Goal: Information Seeking & Learning: Learn about a topic

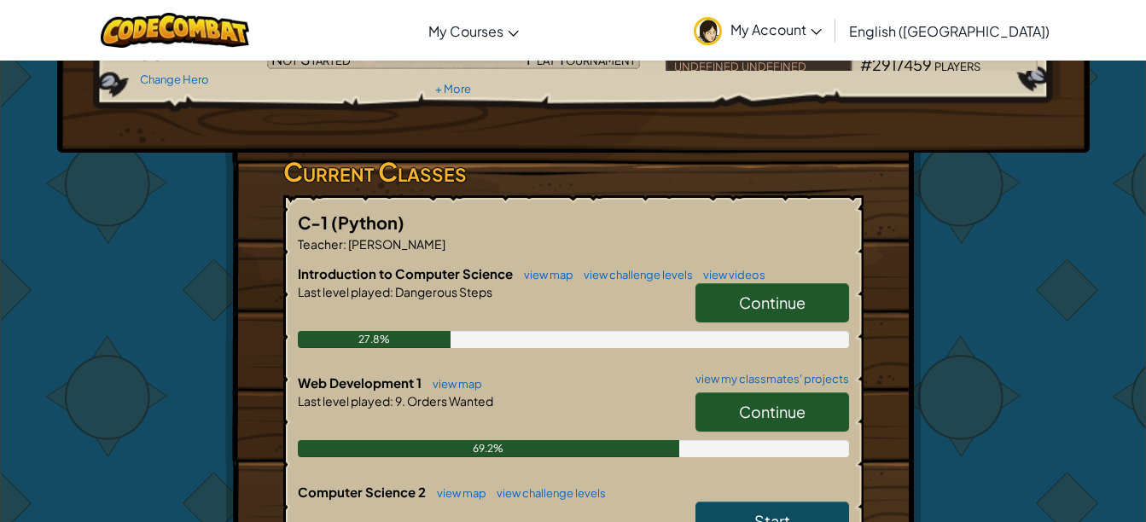
scroll to position [200, 0]
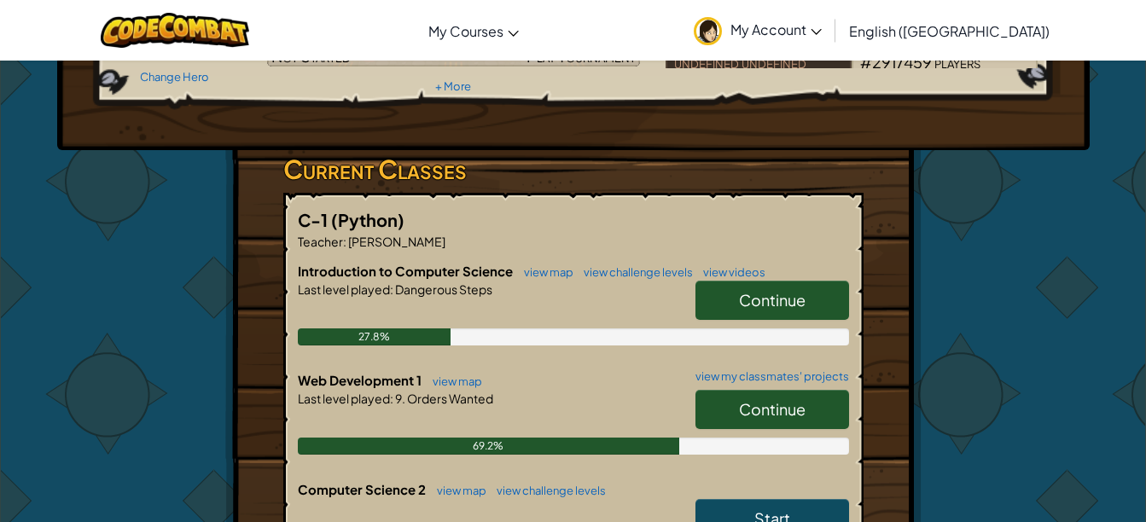
click at [786, 414] on span "Continue" at bounding box center [772, 409] width 67 height 20
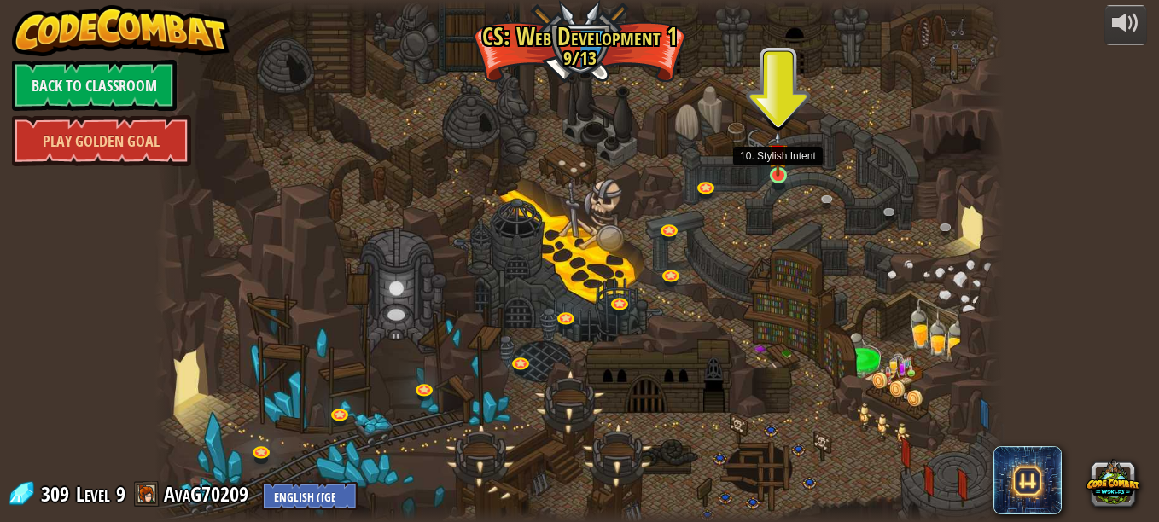
click at [779, 170] on img at bounding box center [778, 154] width 20 height 46
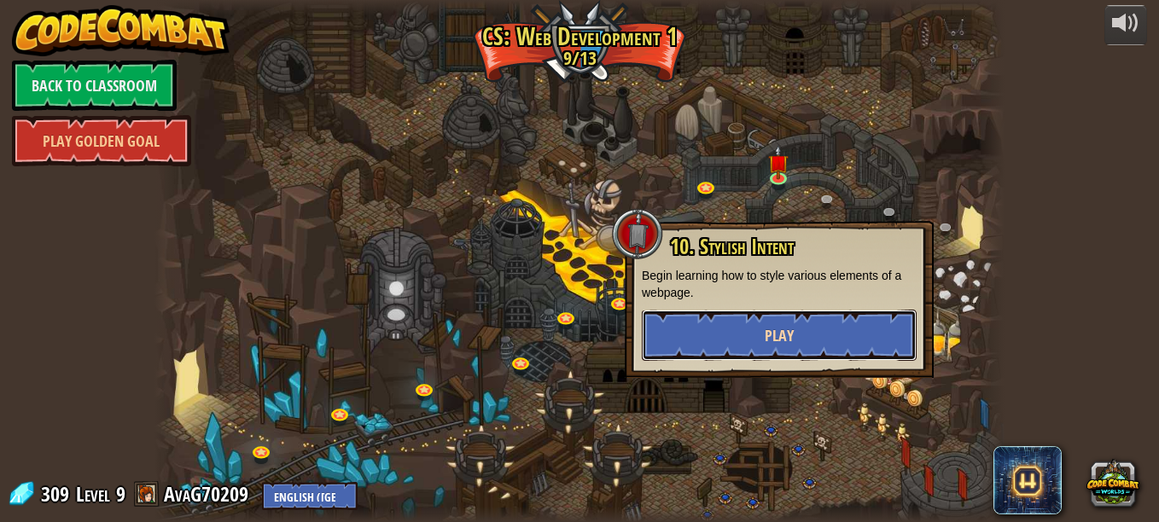
click at [784, 335] on span "Play" at bounding box center [779, 335] width 29 height 21
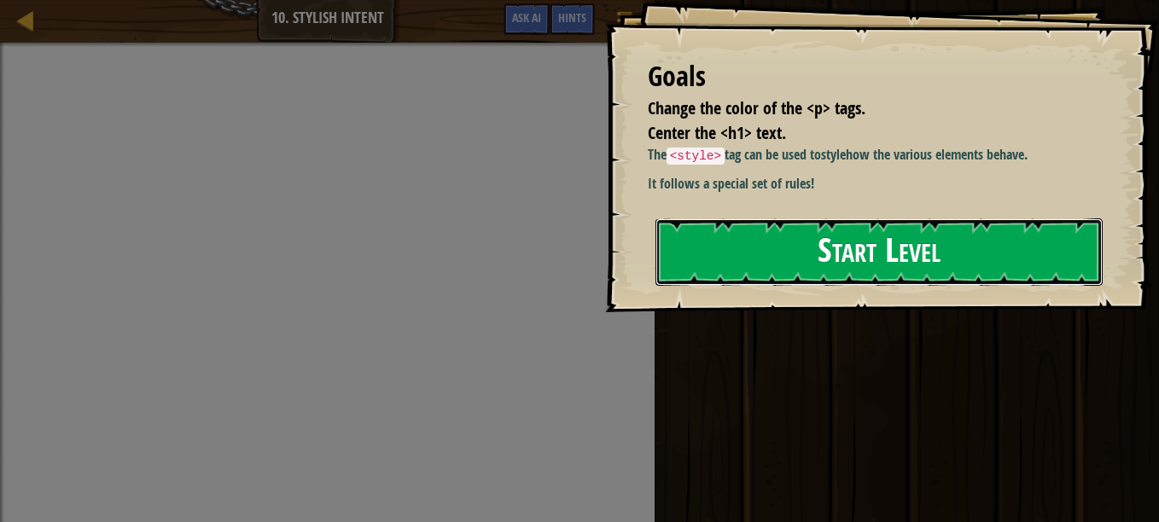
click at [720, 268] on button "Start Level" at bounding box center [878, 251] width 447 height 67
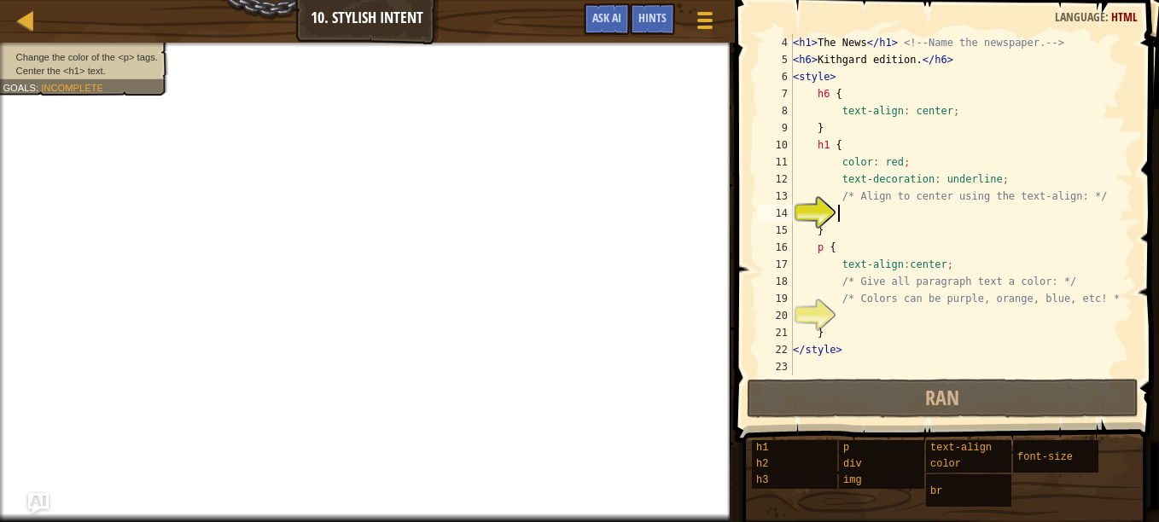
scroll to position [51, 0]
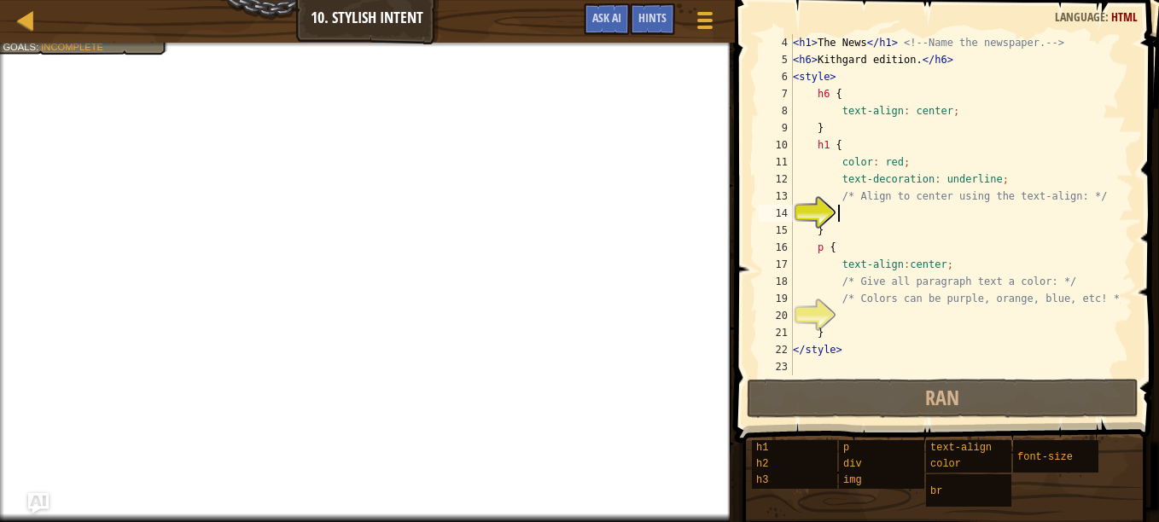
type textarea "i"
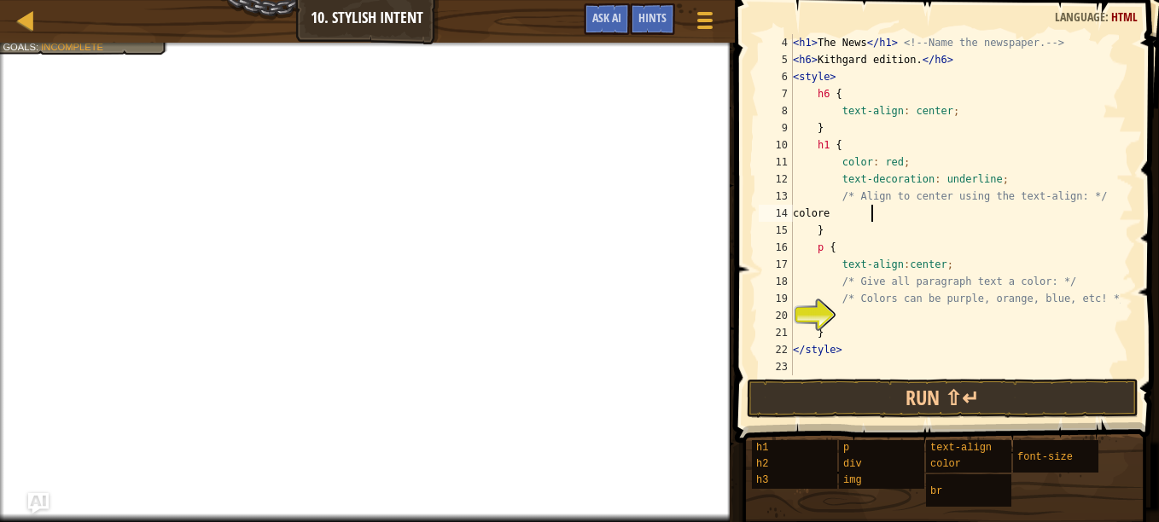
scroll to position [8, 6]
type textarea "c"
click at [837, 250] on div "< h1 > The News </ h1 > <!-- Name the newspaper. --> < h6 > Kithgard edition. <…" at bounding box center [954, 222] width 331 height 376
type textarea "p {"
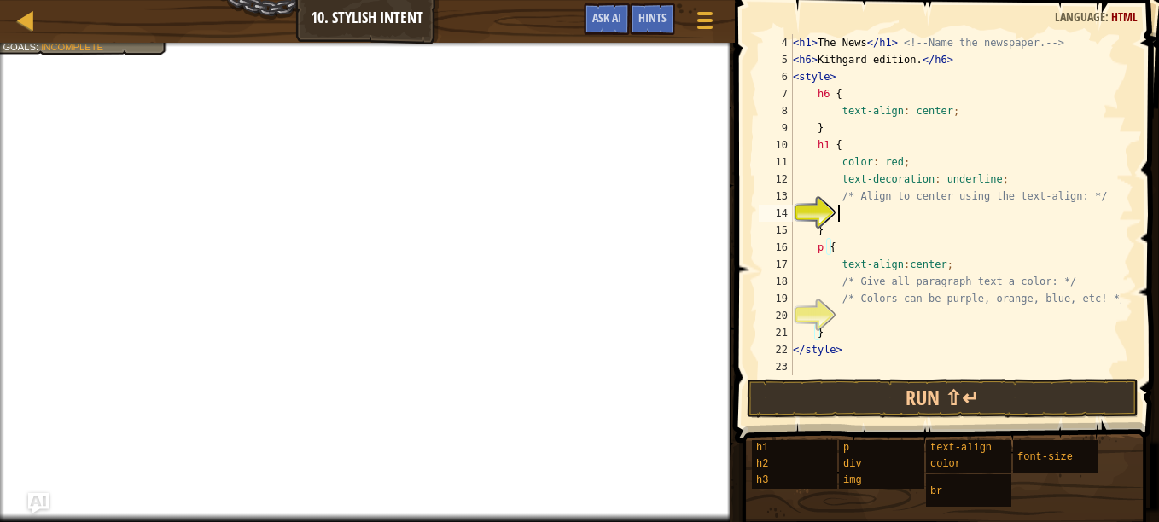
click at [837, 213] on div "< h1 > The News </ h1 > <!-- Name the newspaper. --> < h6 > Kithgard edition. <…" at bounding box center [954, 222] width 331 height 376
type textarea "color: purple;"
click at [842, 315] on div "< h1 > The News </ h1 > <!-- Name the newspaper. --> < h6 > Kithgard edition. <…" at bounding box center [954, 222] width 331 height 376
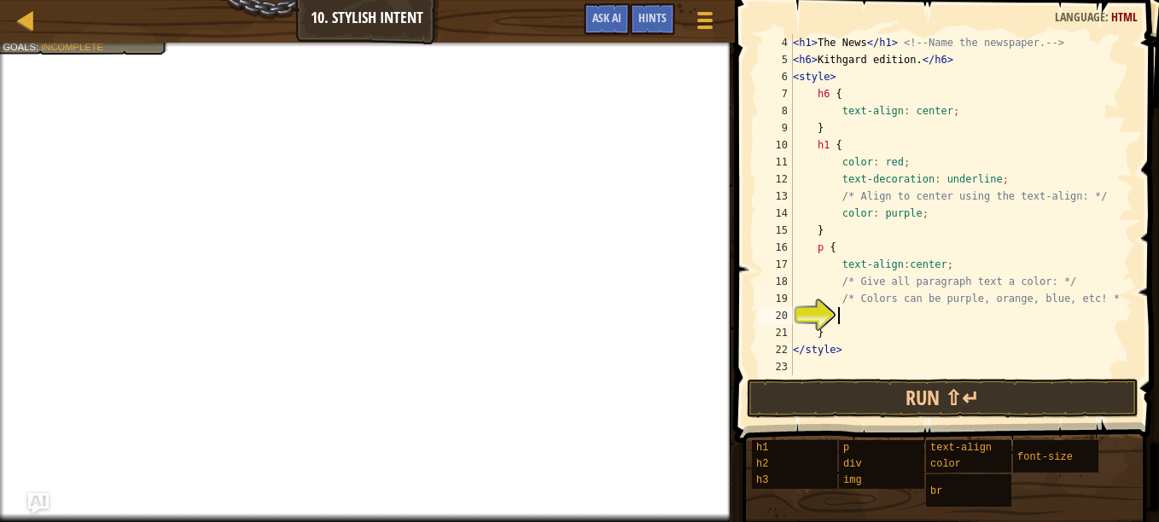
type textarea "h"
click at [923, 218] on div "< h1 > The News </ h1 > <!-- Name the newspaper. --> < h6 > Kithgard edition. <…" at bounding box center [954, 222] width 331 height 376
click at [847, 253] on div "< h1 > The News </ h1 > <!-- Name the newspaper. --> < h6 > Kithgard edition. <…" at bounding box center [954, 222] width 331 height 376
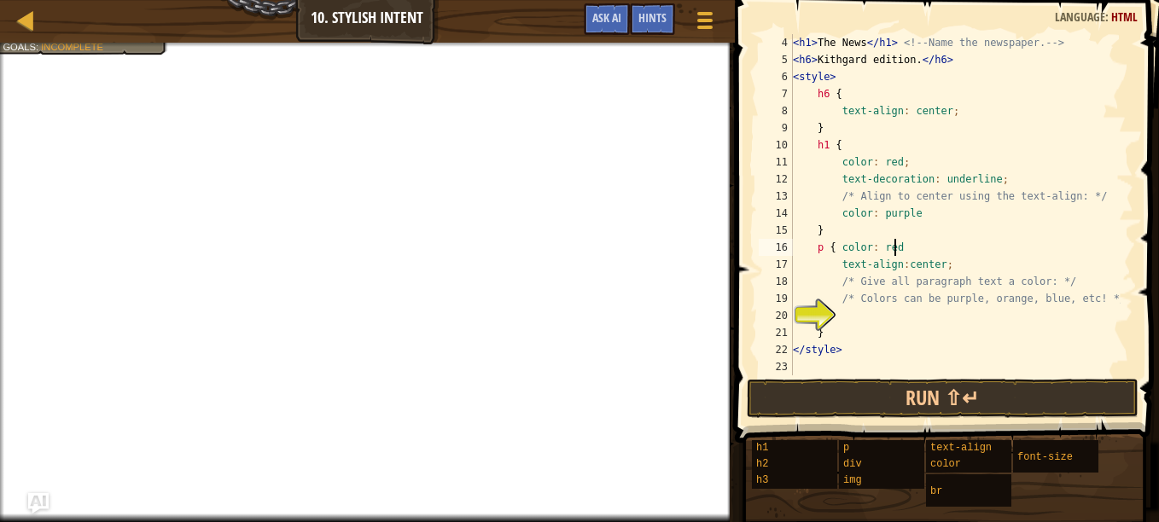
type textarea "p { color: red;"
click at [847, 317] on div "< h1 > The News </ h1 > <!-- Name the newspaper. --> < h6 > Kithgard edition. <…" at bounding box center [954, 222] width 331 height 376
type textarea "H"
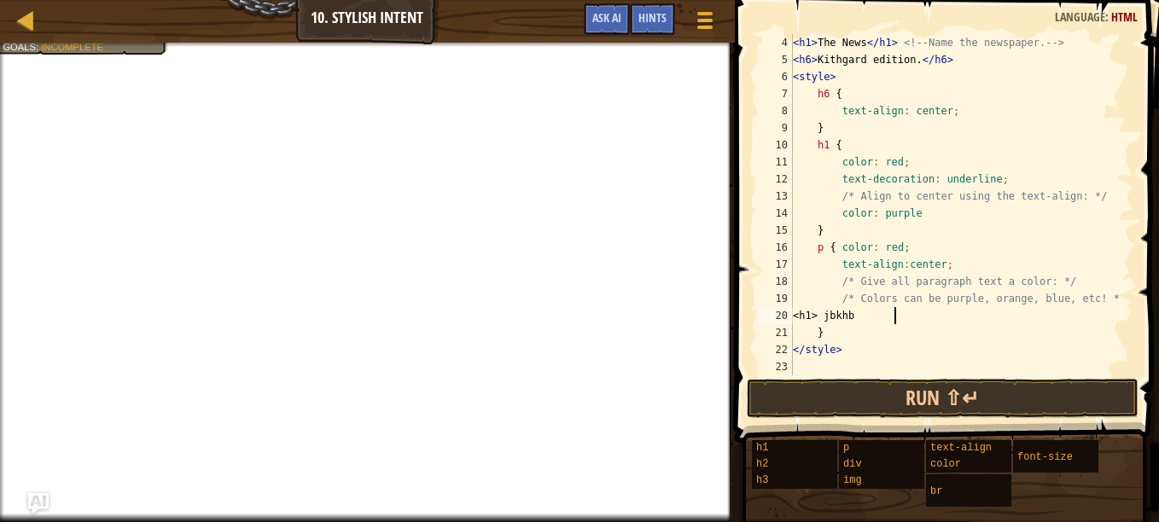
scroll to position [8, 7]
type textarea "<"
click at [656, 22] on span "Hints" at bounding box center [652, 17] width 28 height 16
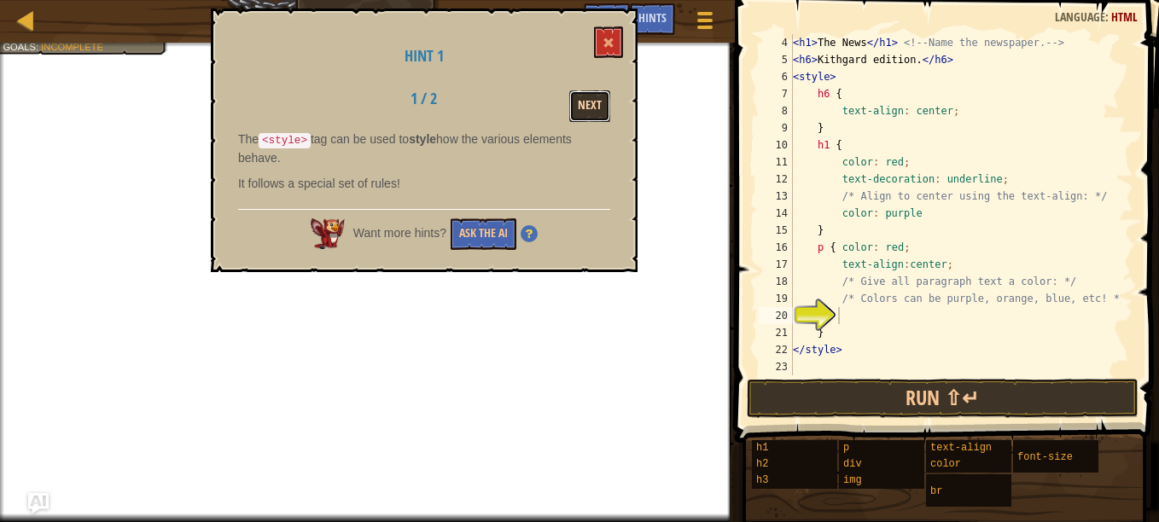
click at [600, 102] on button "Next" at bounding box center [589, 106] width 41 height 32
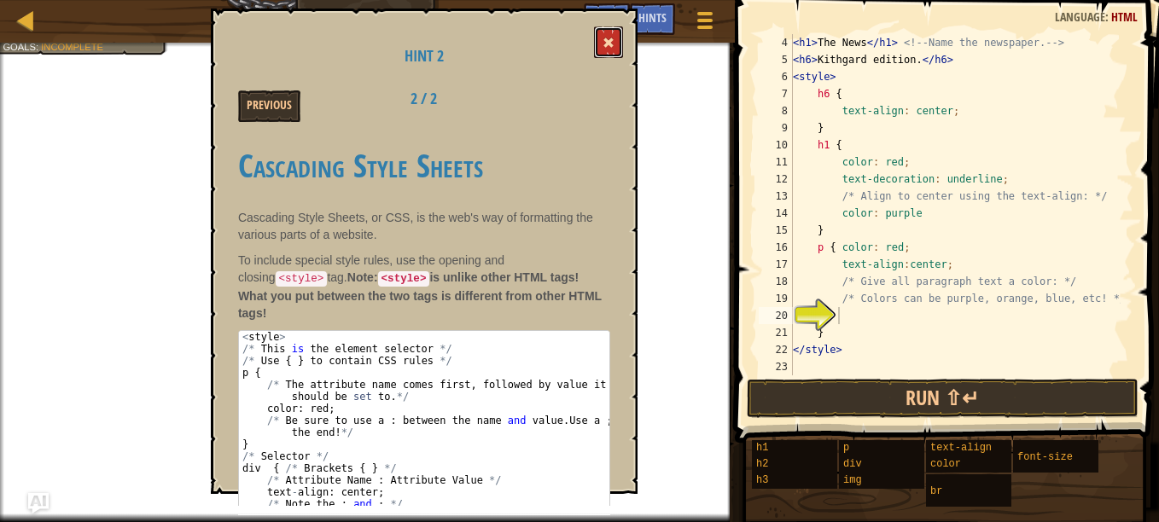
click at [608, 34] on button at bounding box center [608, 42] width 29 height 32
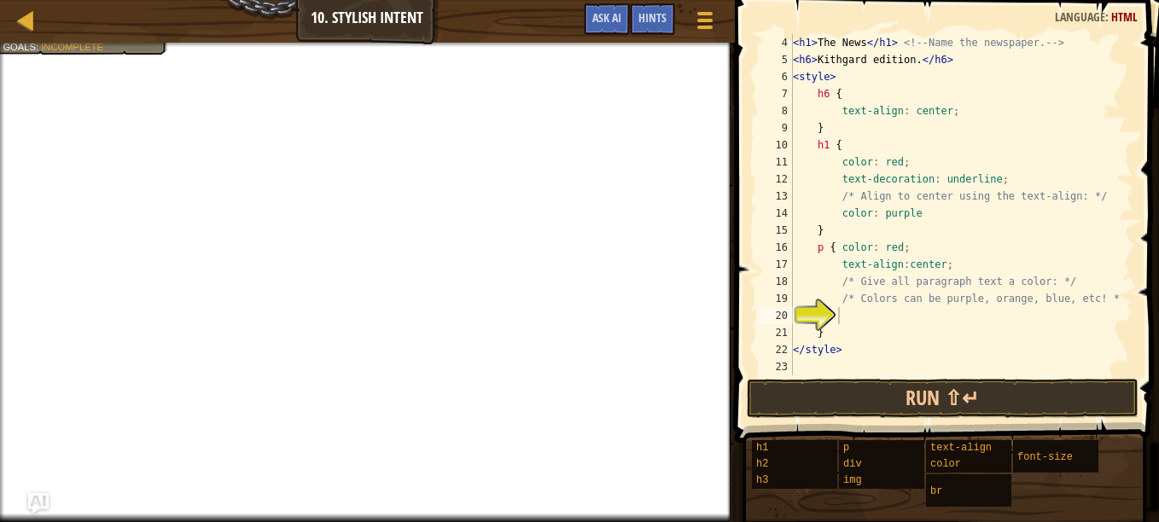
click at [128, 41] on div "Map Web Development 1 10. Stylish Intent Game Menu Done Hints Ask AI" at bounding box center [367, 21] width 735 height 43
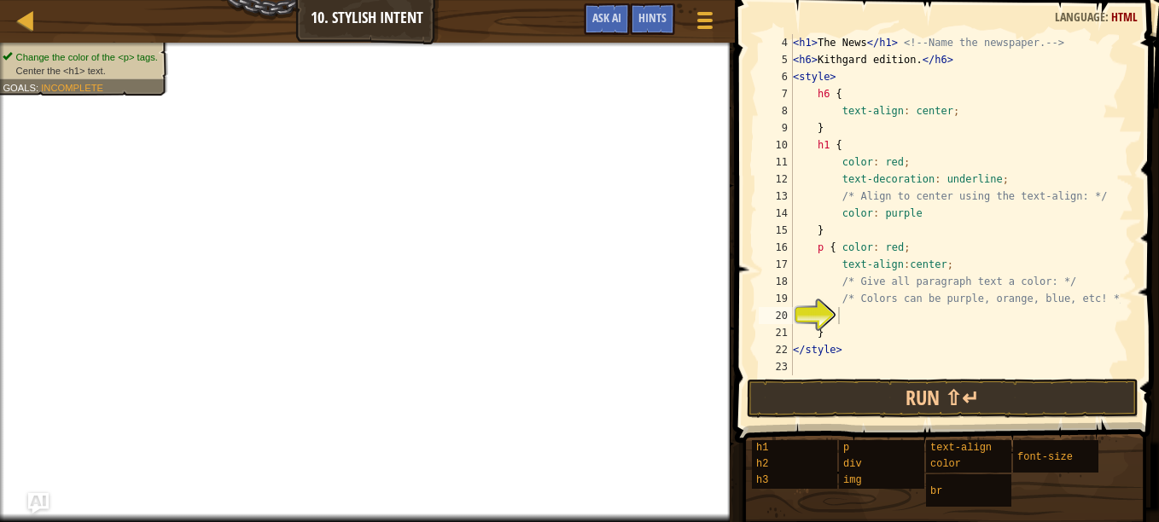
click at [128, 49] on div "Change the color of the <p> tags. Center the <h1> text. Goals : Incomplete" at bounding box center [74, 64] width 188 height 64
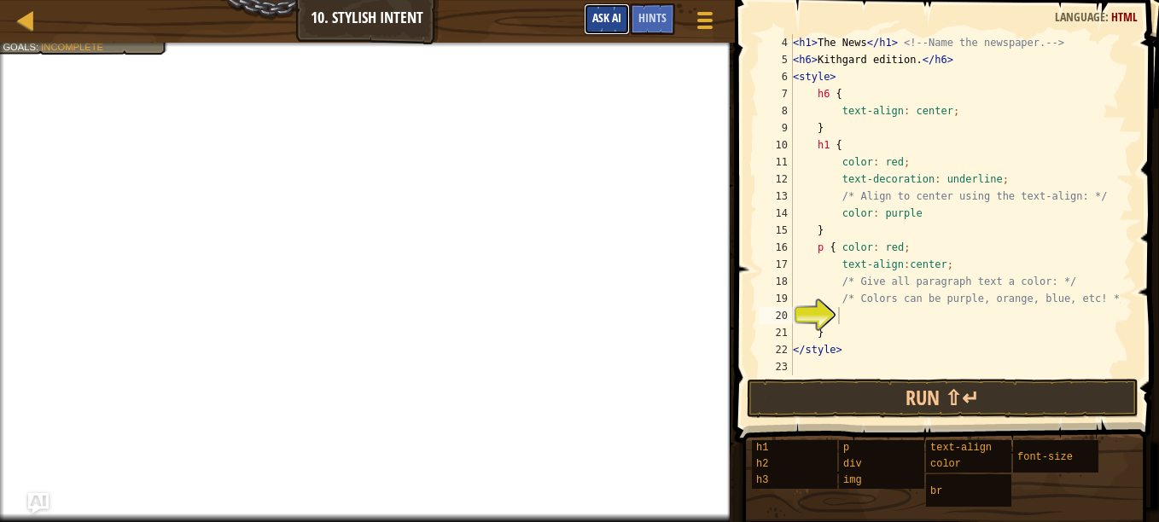
click at [599, 21] on span "Ask AI" at bounding box center [606, 17] width 29 height 16
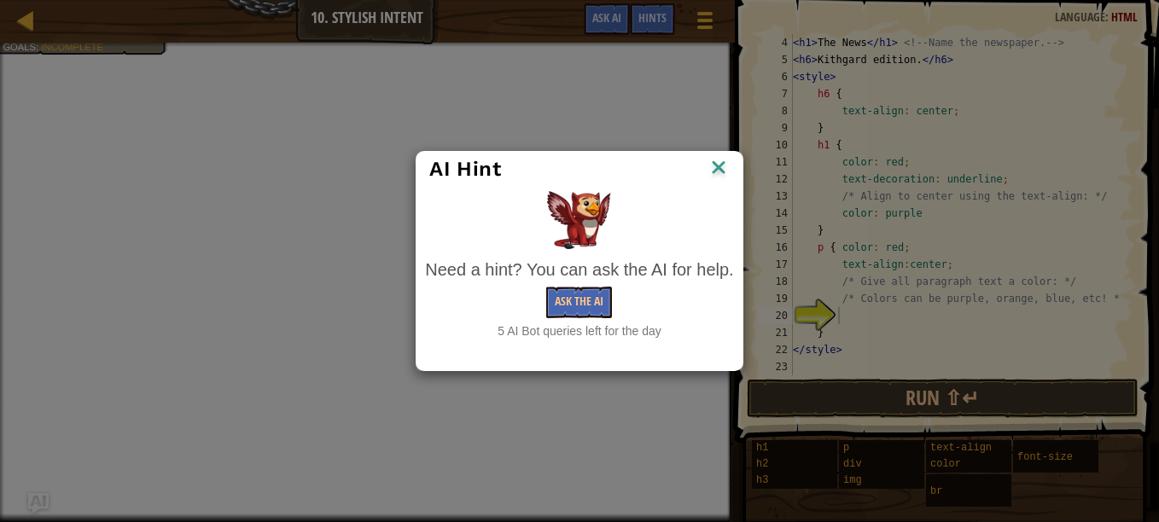
click at [721, 162] on img at bounding box center [719, 169] width 22 height 26
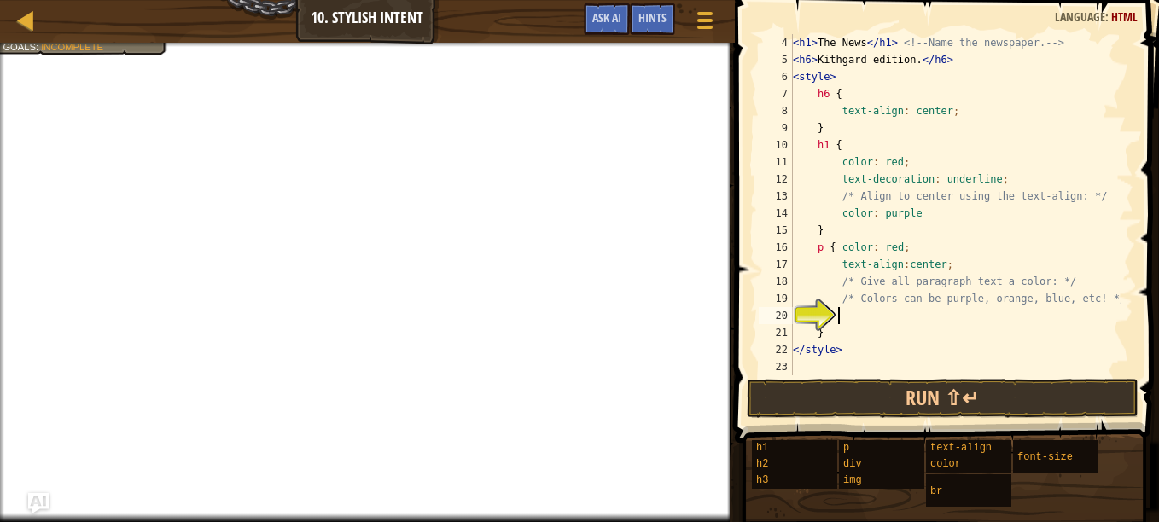
click at [851, 146] on div "< h1 > The News </ h1 > <!-- Name the newspaper. --> < h6 > Kithgard edition. <…" at bounding box center [954, 222] width 331 height 376
click at [870, 352] on div "< h1 > The News </ h1 > <!-- Name the newspaper. --> < h6 > Kithgard edition. <…" at bounding box center [954, 222] width 331 height 376
click at [853, 149] on div "< h1 > The News </ h1 > <!-- Name the newspaper. --> < h6 > Kithgard edition. <…" at bounding box center [954, 222] width 331 height 376
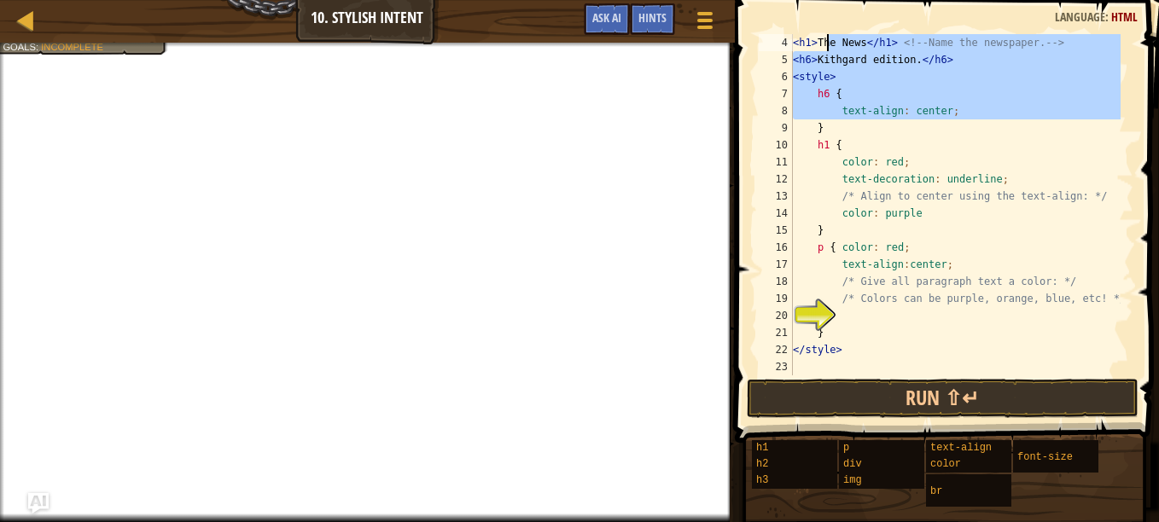
scroll to position [0, 0]
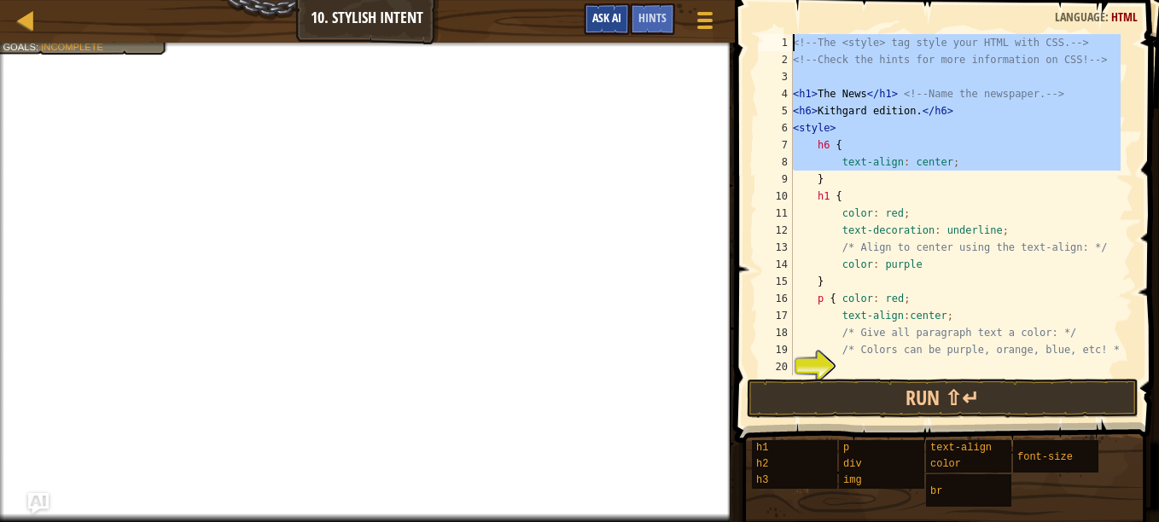
drag, startPoint x: 795, startPoint y: 132, endPoint x: 620, endPoint y: 14, distance: 211.4
click at [620, 14] on div "Map Web Development 1 10. Stylish Intent Game Menu Done Hints Ask AI 1 הההההההה…" at bounding box center [579, 261] width 1159 height 522
click at [617, 17] on span "Ask AI" at bounding box center [606, 17] width 29 height 16
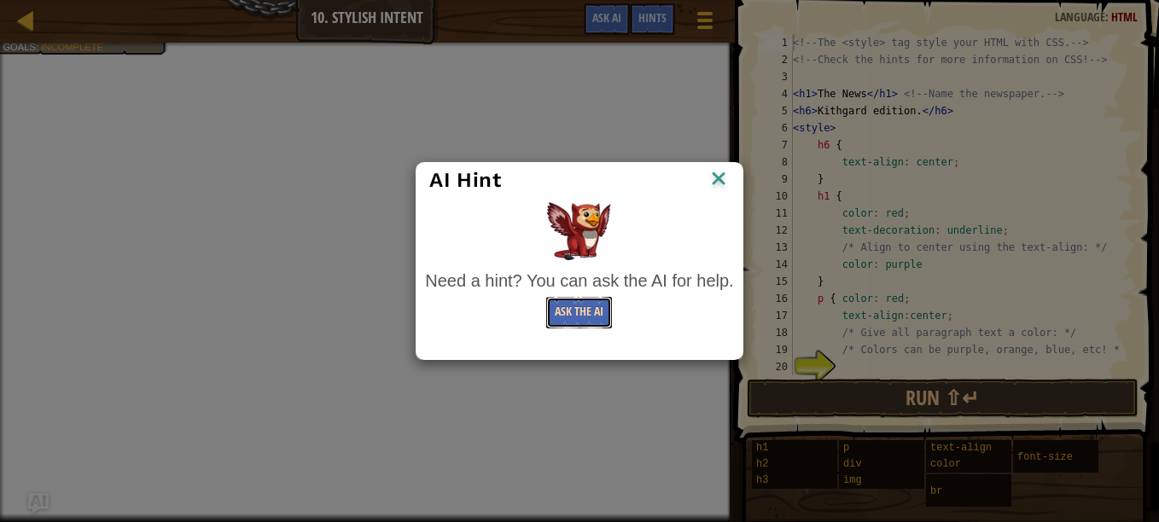
click at [567, 313] on button "Ask the AI" at bounding box center [579, 313] width 66 height 32
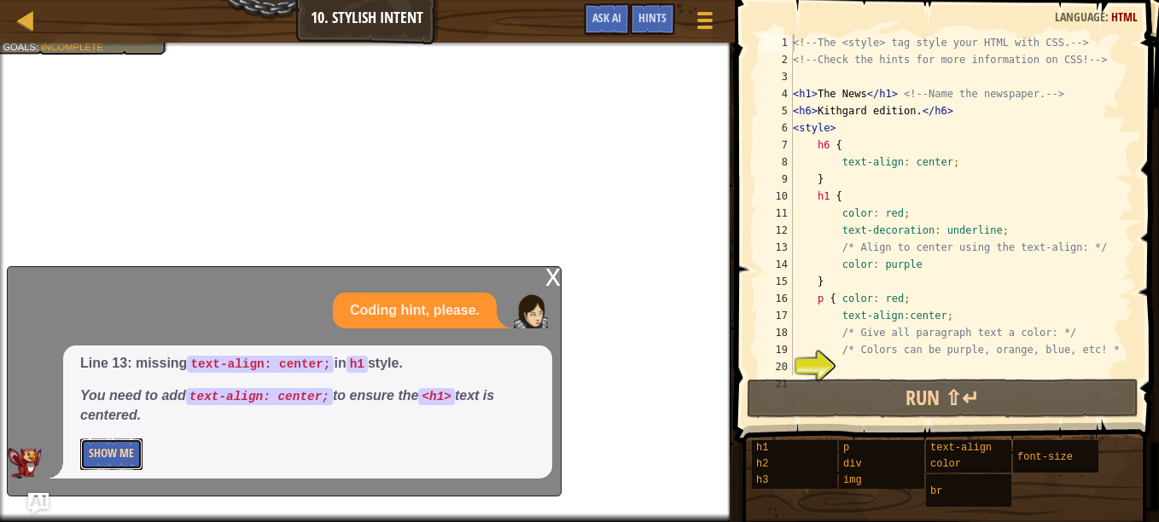
click at [111, 456] on button "Show Me" at bounding box center [111, 455] width 62 height 32
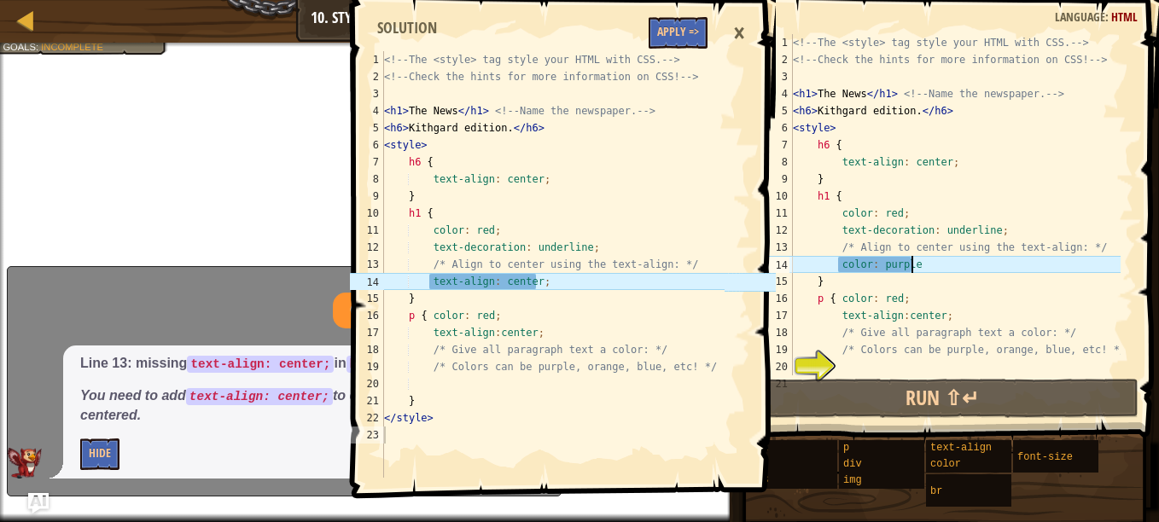
click at [911, 266] on div "<!-- The <style> tag style your HTML with CSS. --> <!-- Check the hints for mor…" at bounding box center [954, 222] width 331 height 376
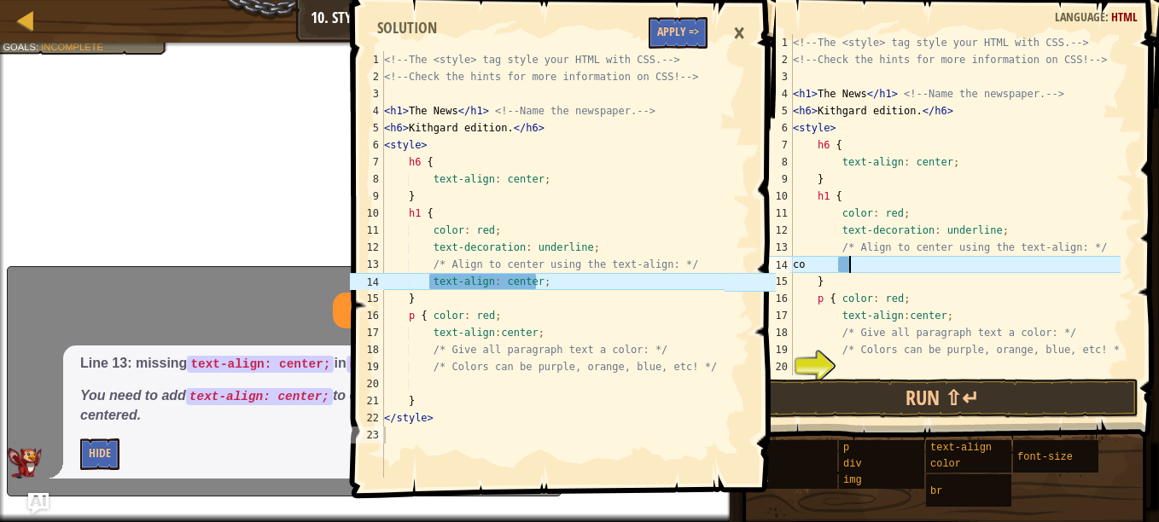
type textarea "c"
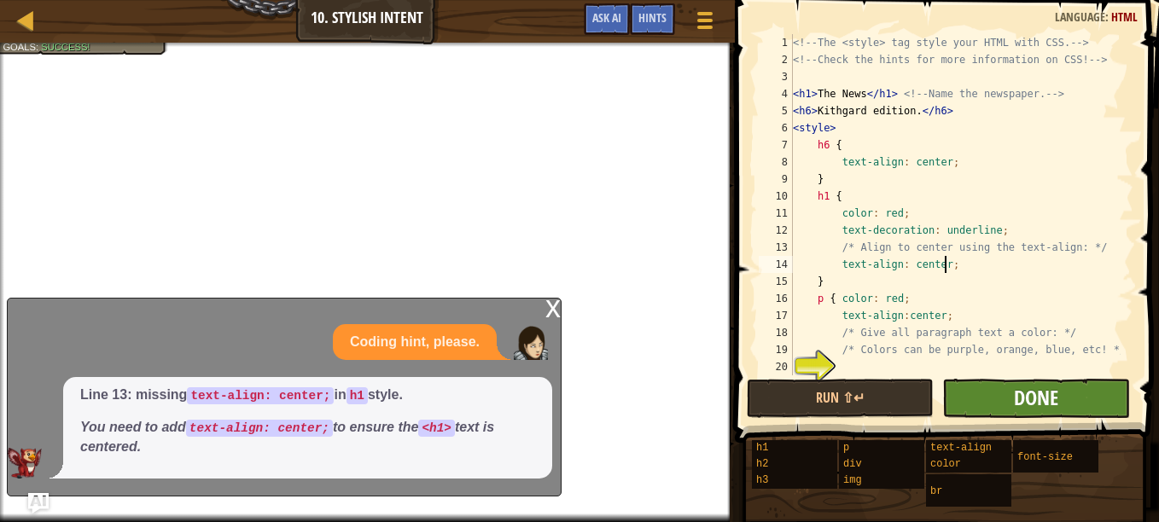
type textarea "text-align: center;"
click at [1046, 394] on span "Done" at bounding box center [1036, 397] width 44 height 27
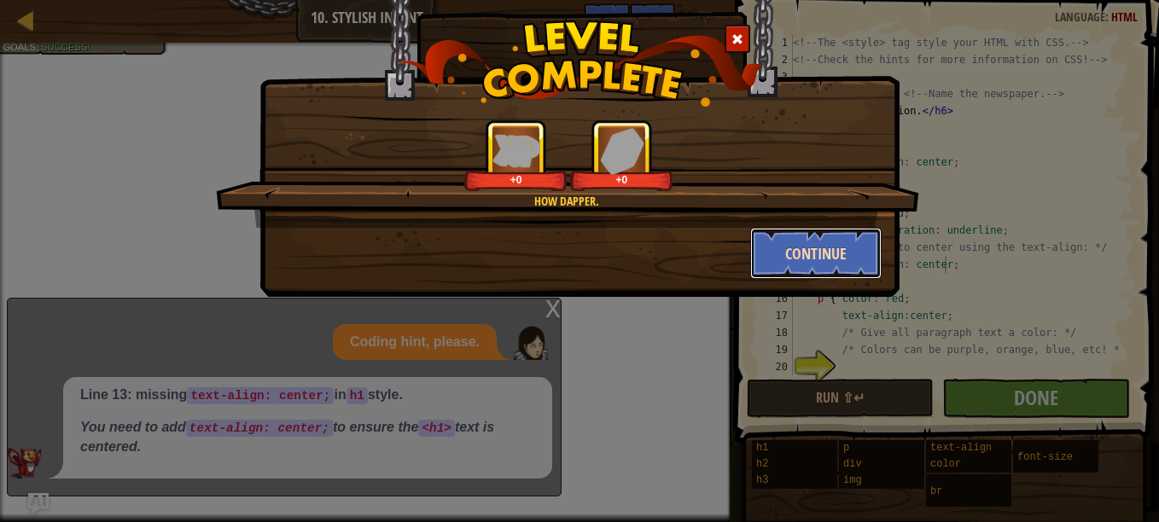
click at [804, 252] on button "Continue" at bounding box center [816, 253] width 132 height 51
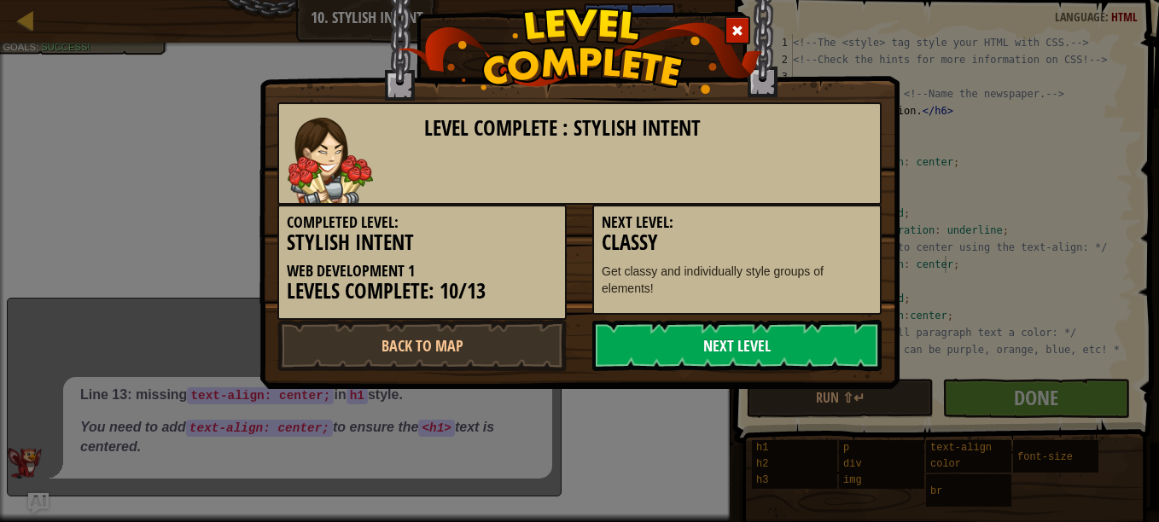
click at [731, 332] on link "Next Level" at bounding box center [736, 345] width 289 height 51
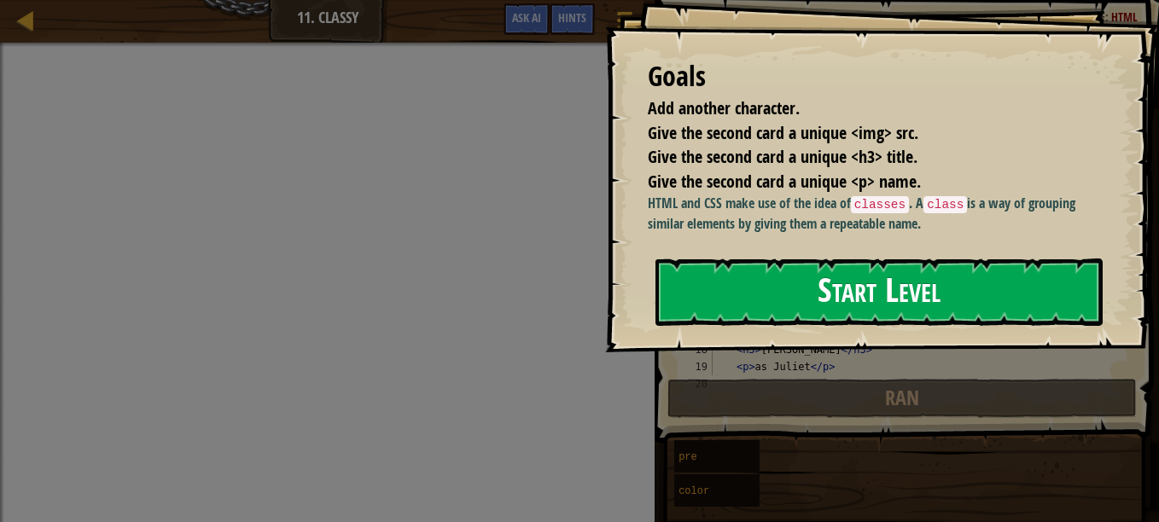
click at [781, 304] on button "Start Level" at bounding box center [878, 292] width 447 height 67
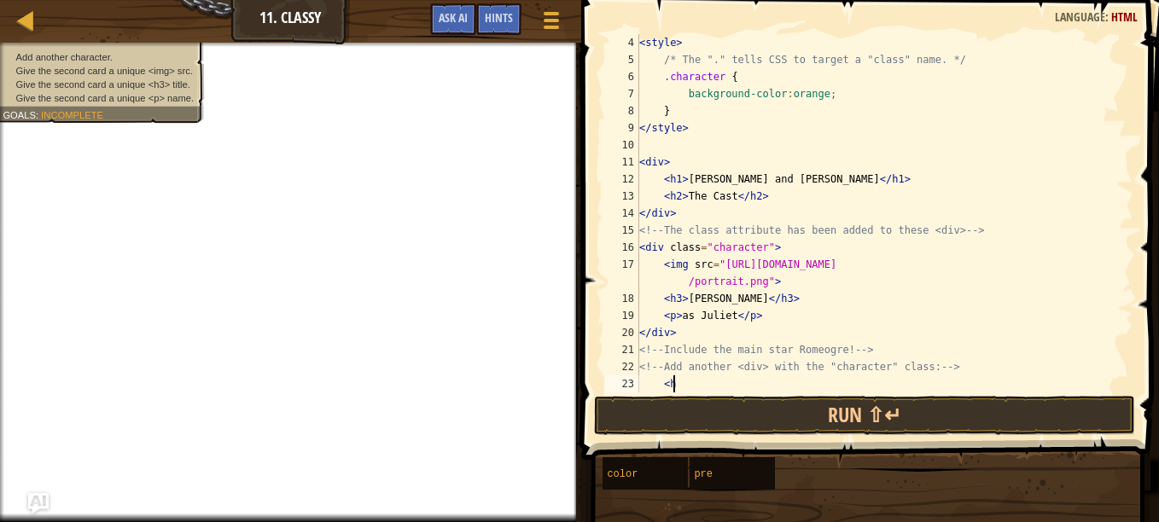
scroll to position [8, 2]
type textarea "<"
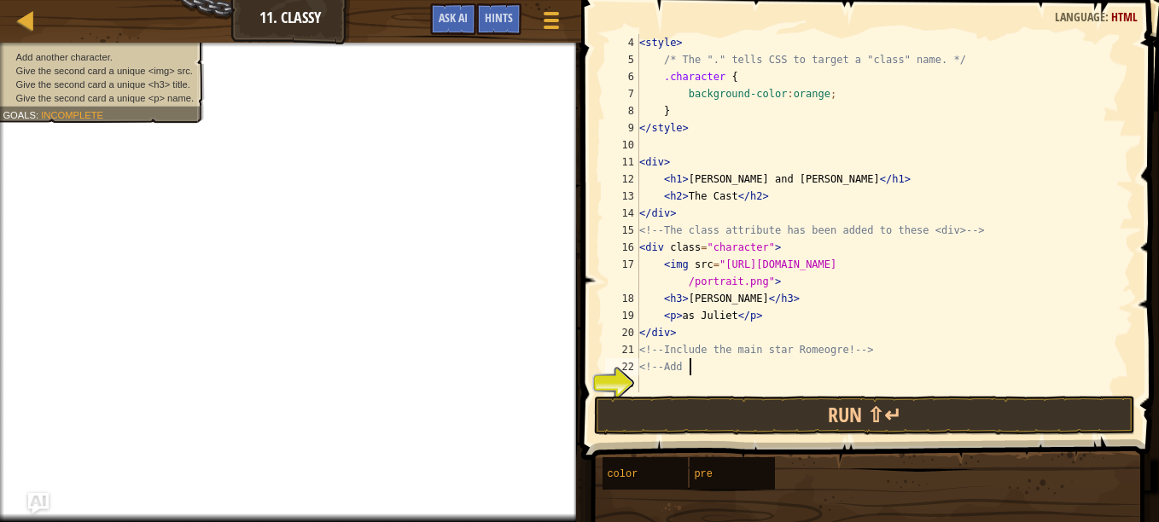
type textarea "<"
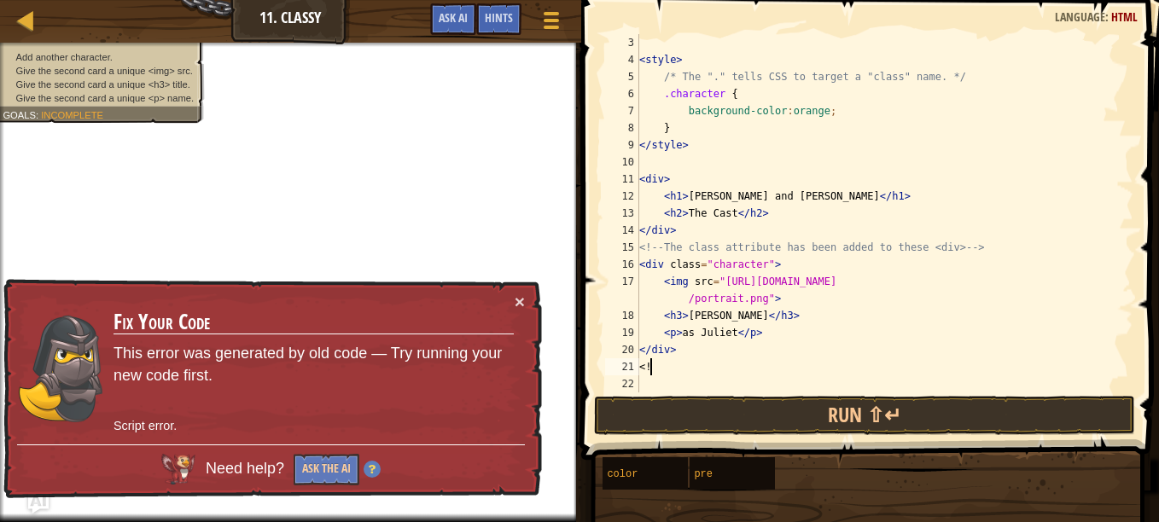
type textarea "<"
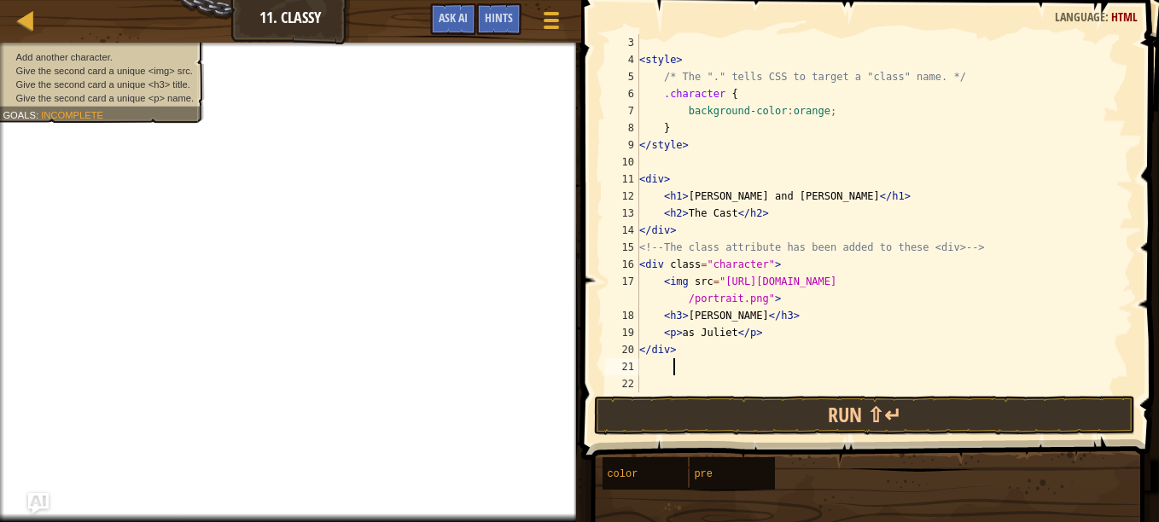
click at [674, 353] on div "< style > /* The "." tells CSS to target a "class" name. */ .character { backgr…" at bounding box center [878, 230] width 485 height 393
type textarea "</div class="character">"
type textarea "<"
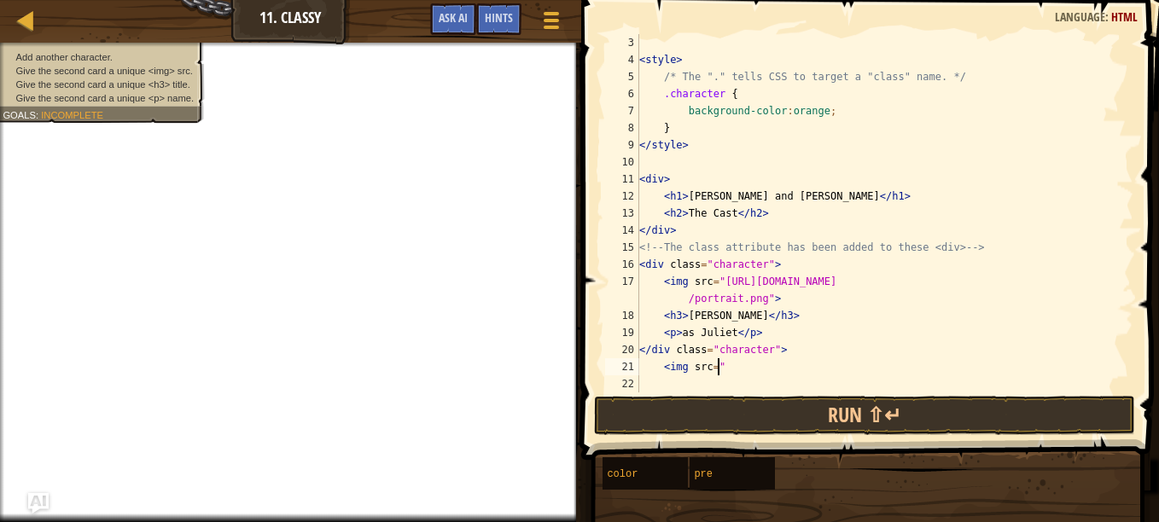
scroll to position [8, 6]
type textarea "<img src="
drag, startPoint x: 725, startPoint y: 376, endPoint x: 713, endPoint y: 367, distance: 15.9
click at [713, 367] on div "< style > /* The "." tells CSS to target a "class" name. */ .character { backgr…" at bounding box center [878, 230] width 485 height 393
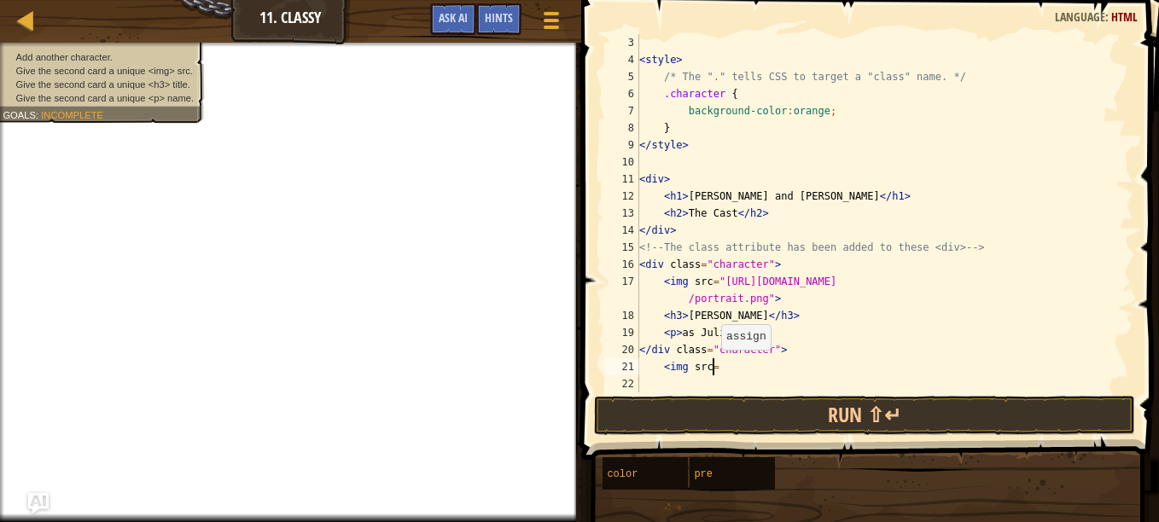
type textarea "<img src="
paste textarea
click at [671, 384] on div "< style > /* The "." tells CSS to target a "class" name. */ .character { backgr…" at bounding box center [878, 230] width 485 height 393
type textarea "<"
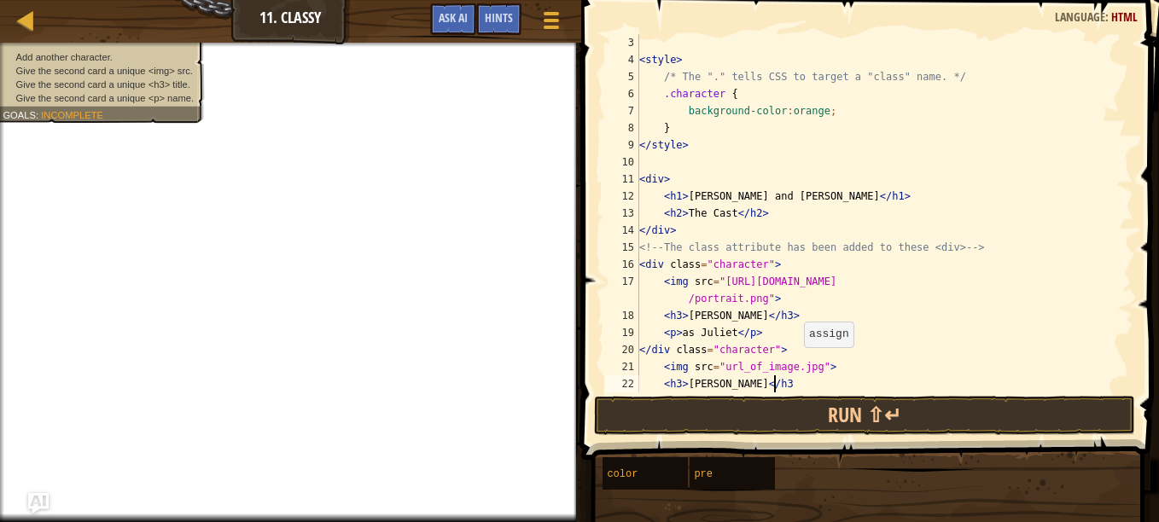
type textarea "<h3> [PERSON_NAME]</h3"
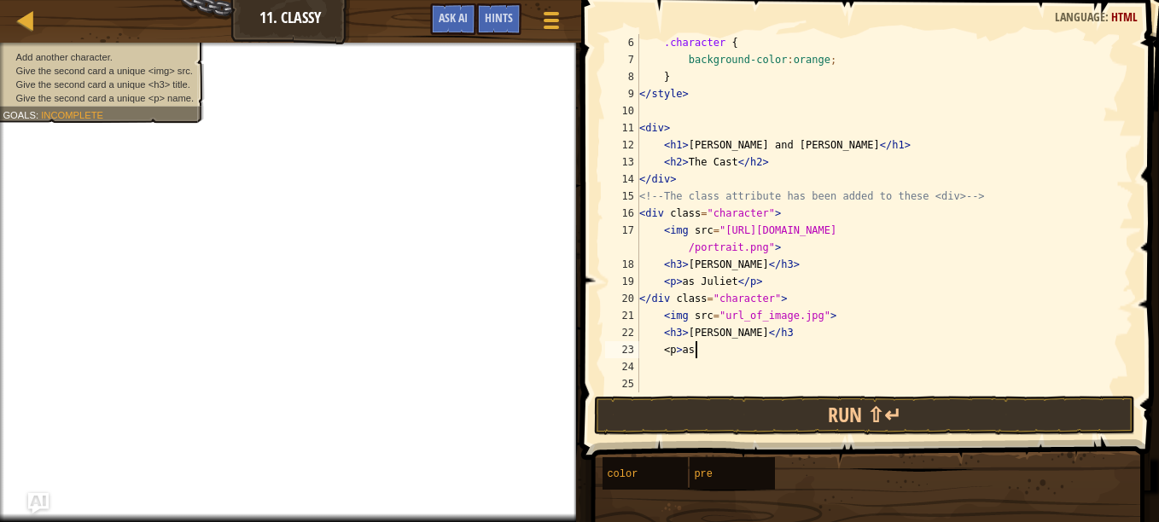
scroll to position [8, 4]
type textarea "<p>as Ro"
click at [441, 24] on span "Ask AI" at bounding box center [453, 17] width 29 height 16
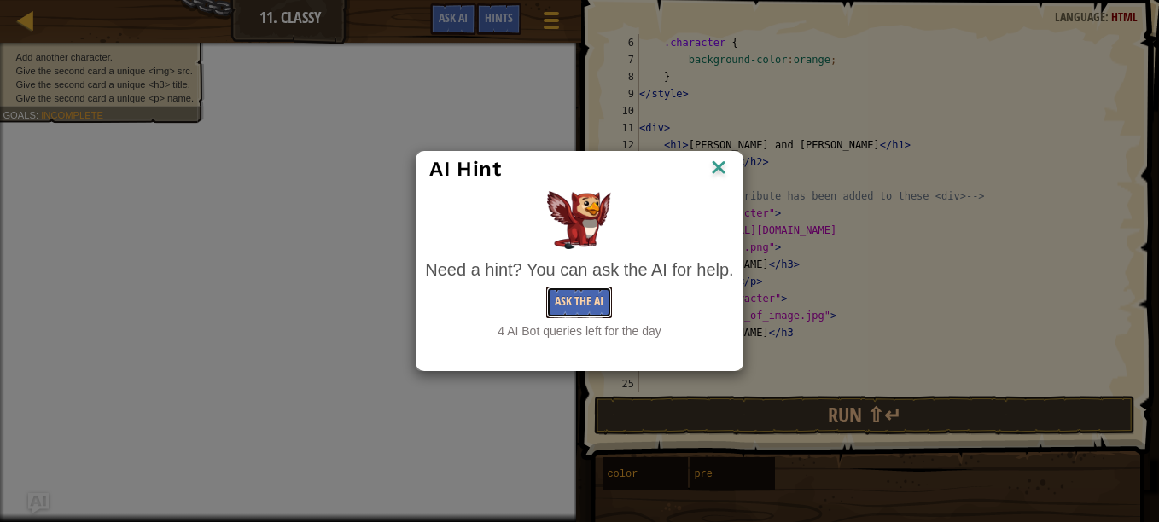
click at [589, 305] on button "Ask the AI" at bounding box center [579, 303] width 66 height 32
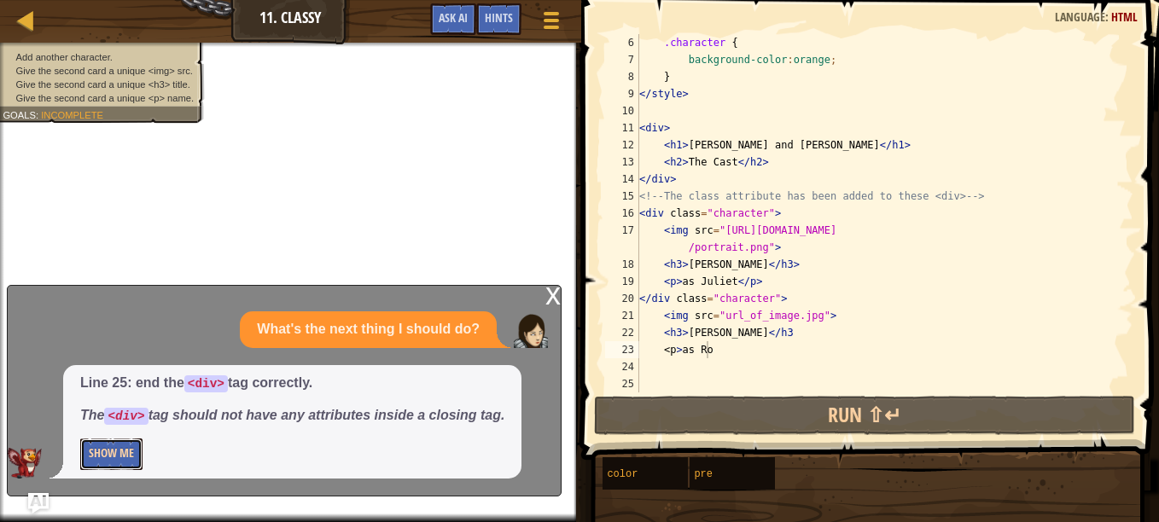
click at [124, 455] on button "Show Me" at bounding box center [111, 455] width 62 height 32
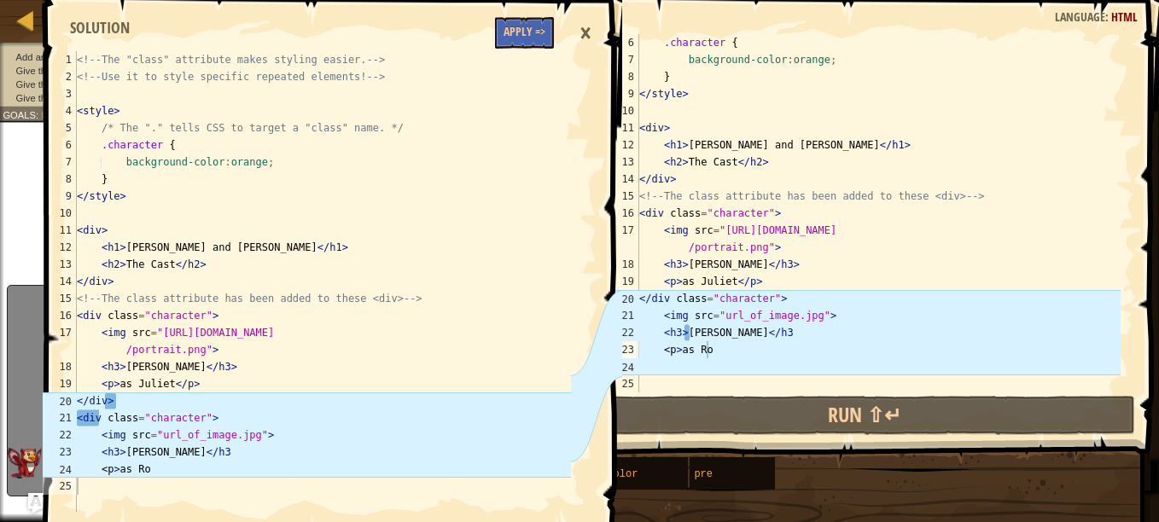
click at [721, 358] on div ".character { background-color : orange ; } </ style > < div > < h1 > [PERSON_NA…" at bounding box center [878, 230] width 485 height 393
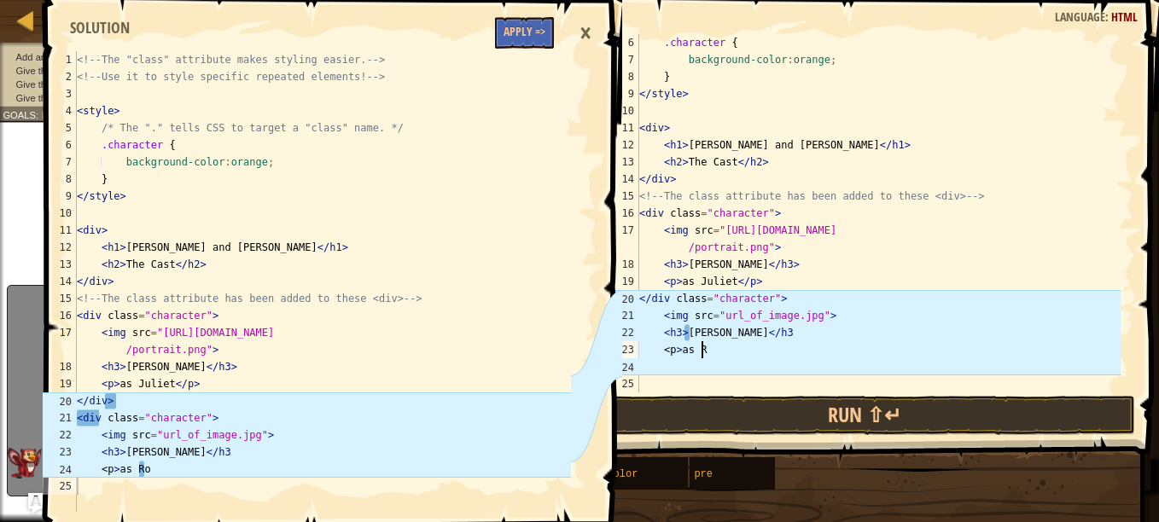
scroll to position [8, 2]
type textarea "<"
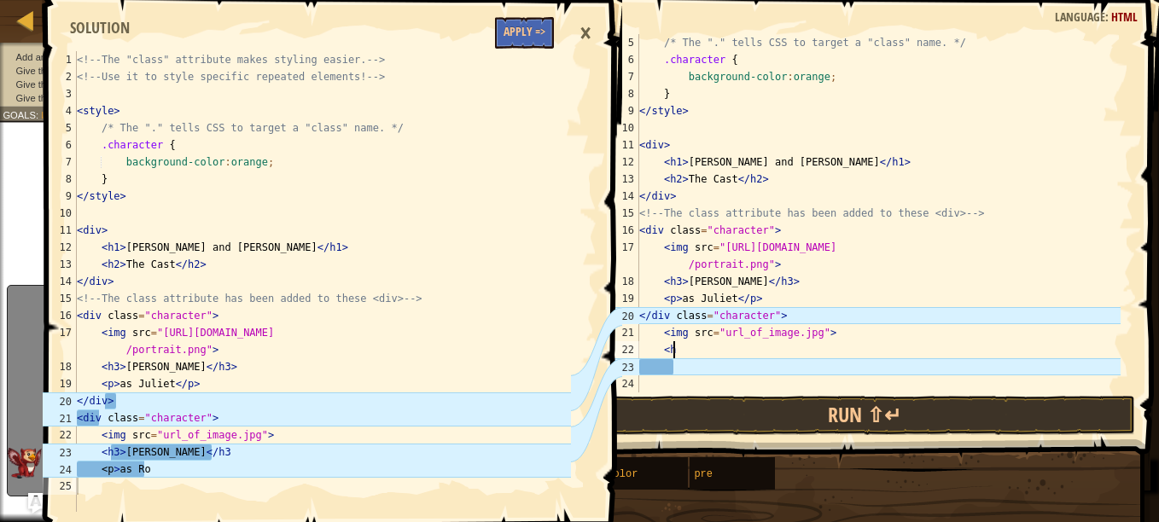
type textarea "<"
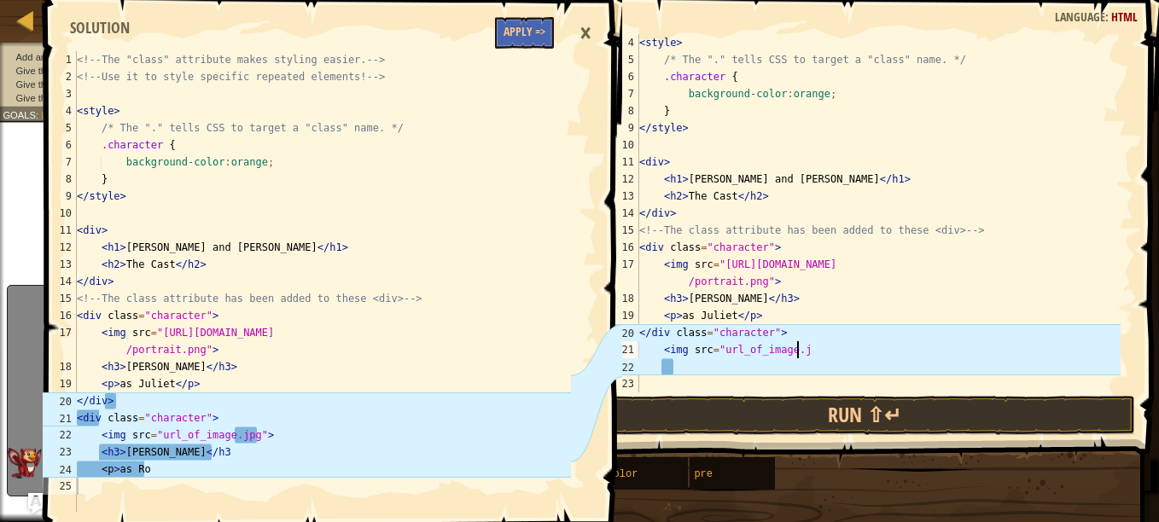
scroll to position [51, 0]
type textarea "<"
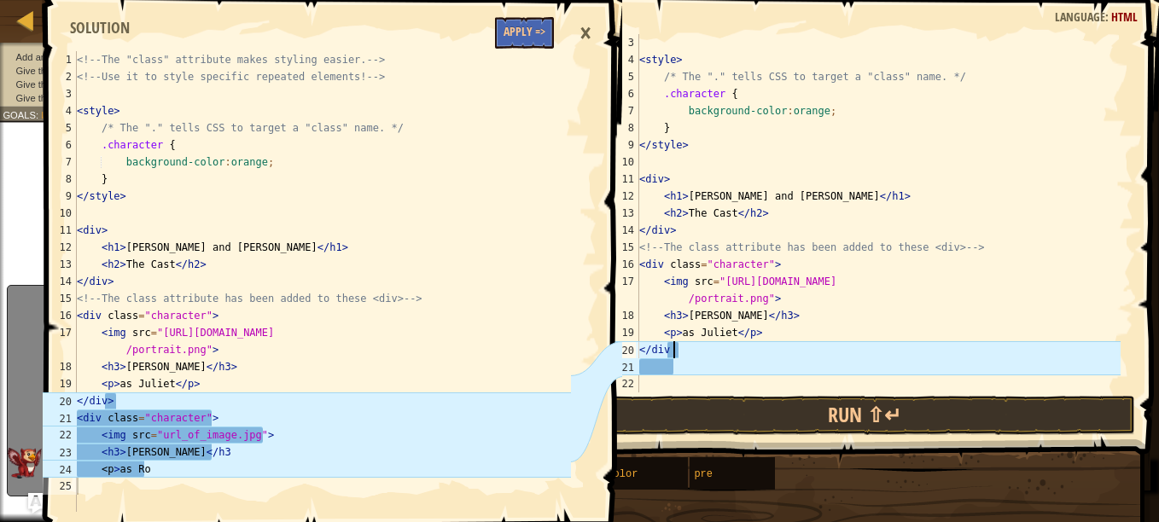
type textarea "</div >"
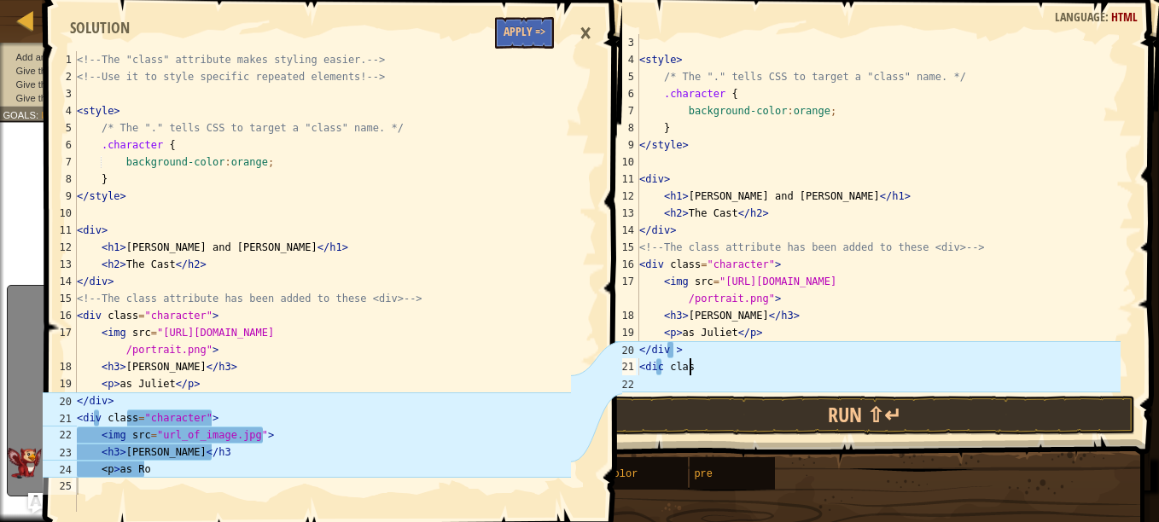
scroll to position [8, 3]
click at [662, 368] on div "< style > /* The "." tells CSS to target a "class" name. */ .character { backgr…" at bounding box center [878, 230] width 485 height 393
click at [670, 352] on div "< style > /* The "." tells CSS to target a "class" name. */ .character { backgr…" at bounding box center [878, 230] width 485 height 393
click at [675, 352] on div "< style > /* The "." tells CSS to target a "class" name. */ .character { backgr…" at bounding box center [878, 230] width 485 height 393
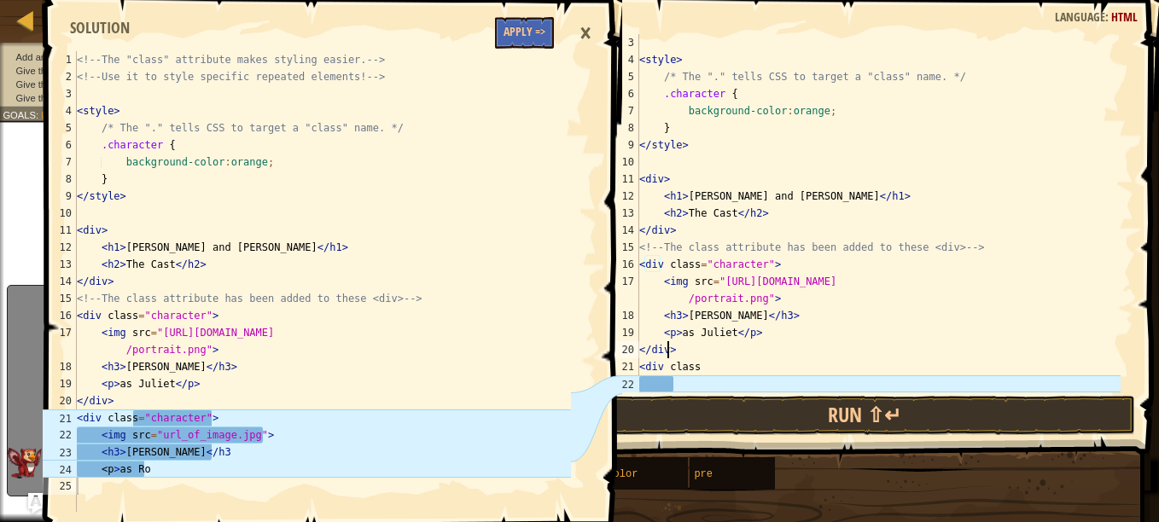
click at [704, 371] on div "< style > /* The "." tells CSS to target a "class" name. */ .character { backgr…" at bounding box center [878, 230] width 485 height 393
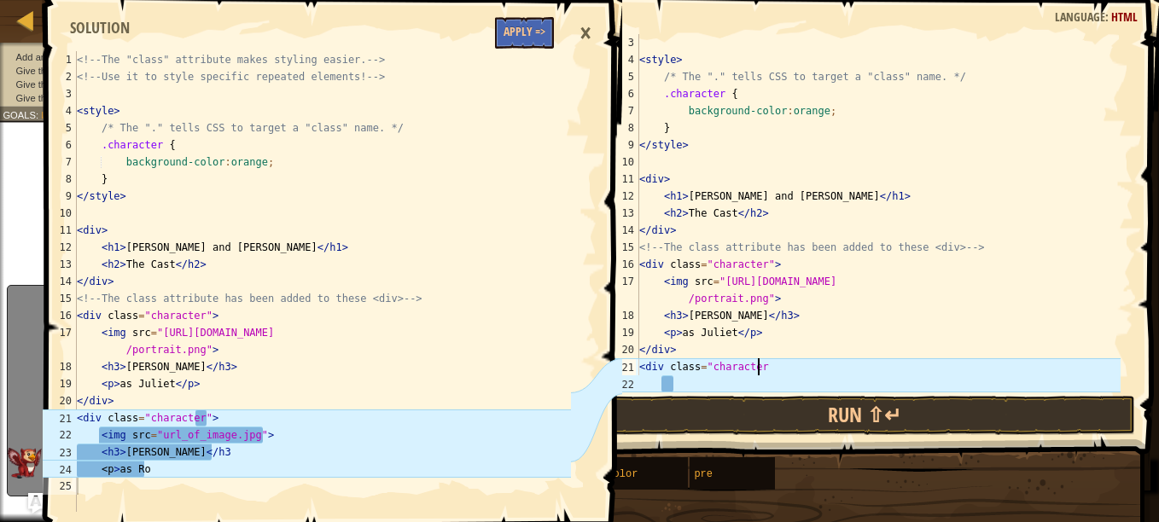
scroll to position [8, 9]
type textarea "<div class="character">"
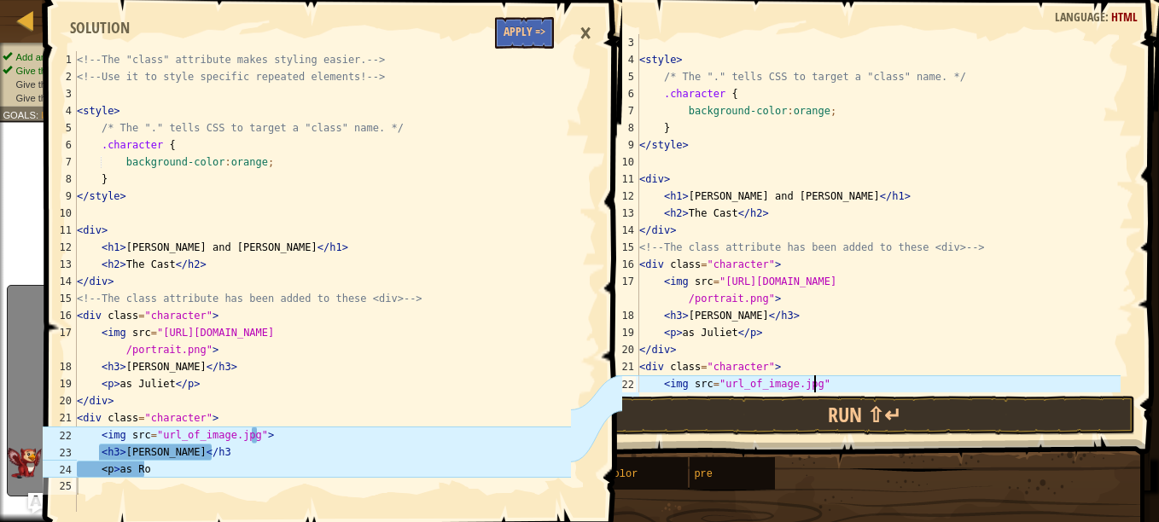
scroll to position [8, 14]
type textarea "<img src="url_of_image.jpg">"
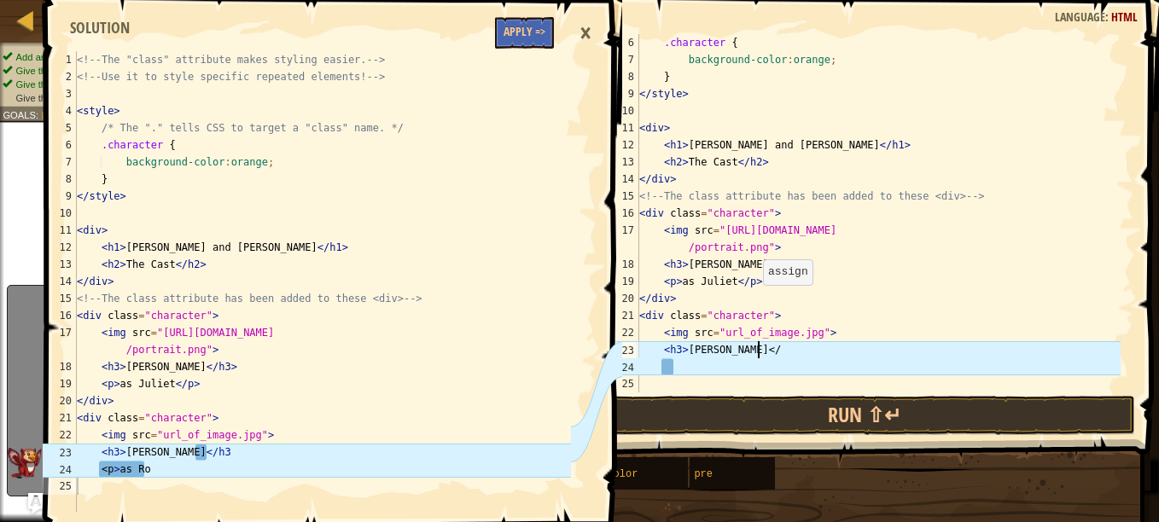
scroll to position [8, 9]
type textarea "<h3>[PERSON_NAME]</h3"
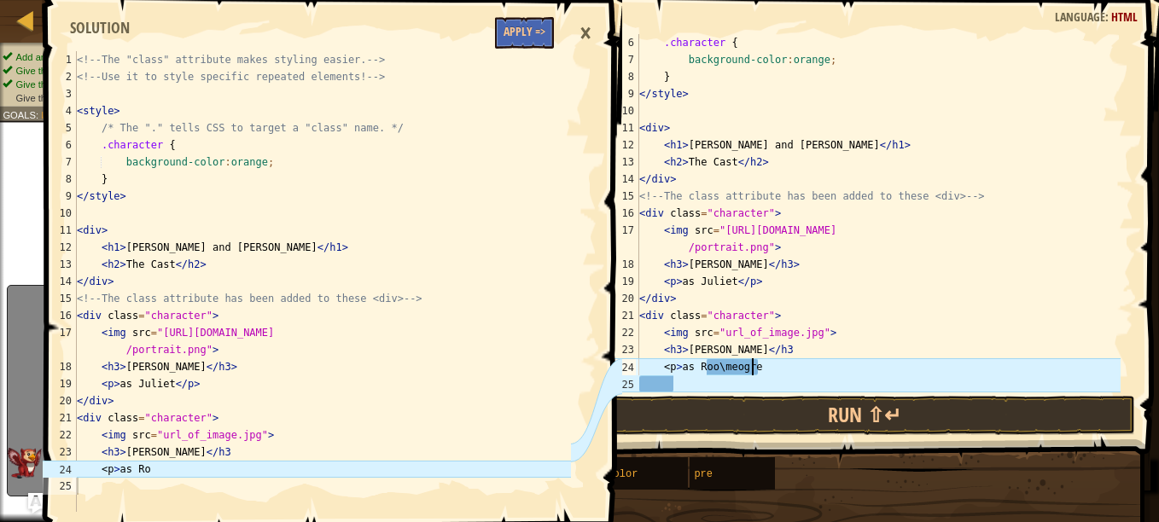
scroll to position [8, 9]
click at [713, 368] on div ".character { background-color : orange ; } </ style > < div > < h1 > [PERSON_NA…" at bounding box center [878, 230] width 485 height 393
click at [713, 370] on div ".character { background-color : orange ; } </ style > < div > < h1 > [PERSON_NA…" at bounding box center [878, 230] width 485 height 393
click at [539, 24] on button "Apply =>" at bounding box center [524, 33] width 59 height 32
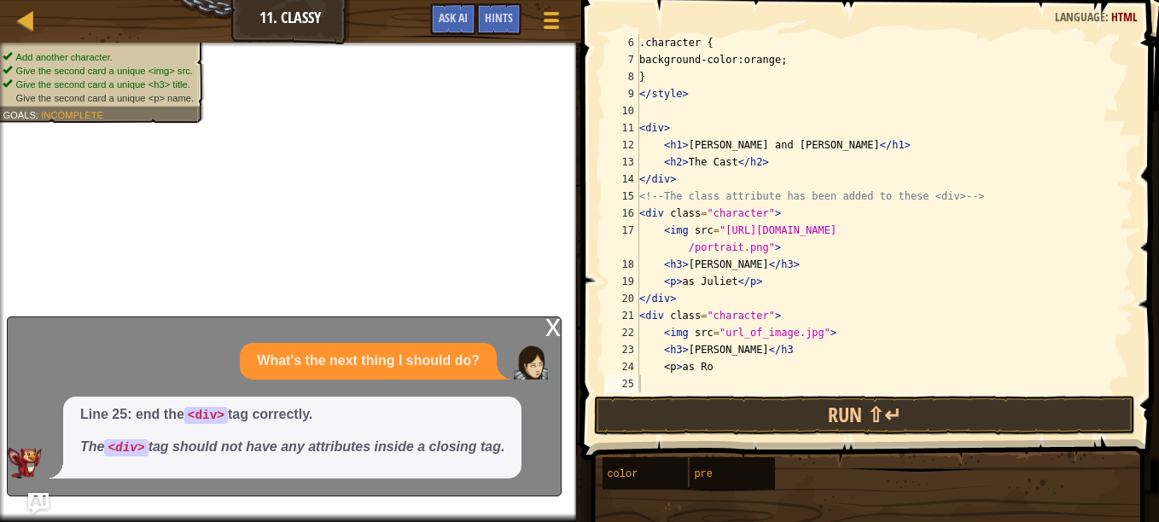
click at [709, 368] on div ".character { background-color:orange; } </ style > < div > < h1 > [PERSON_NAME]…" at bounding box center [878, 230] width 485 height 393
click at [551, 328] on div "x" at bounding box center [552, 325] width 15 height 17
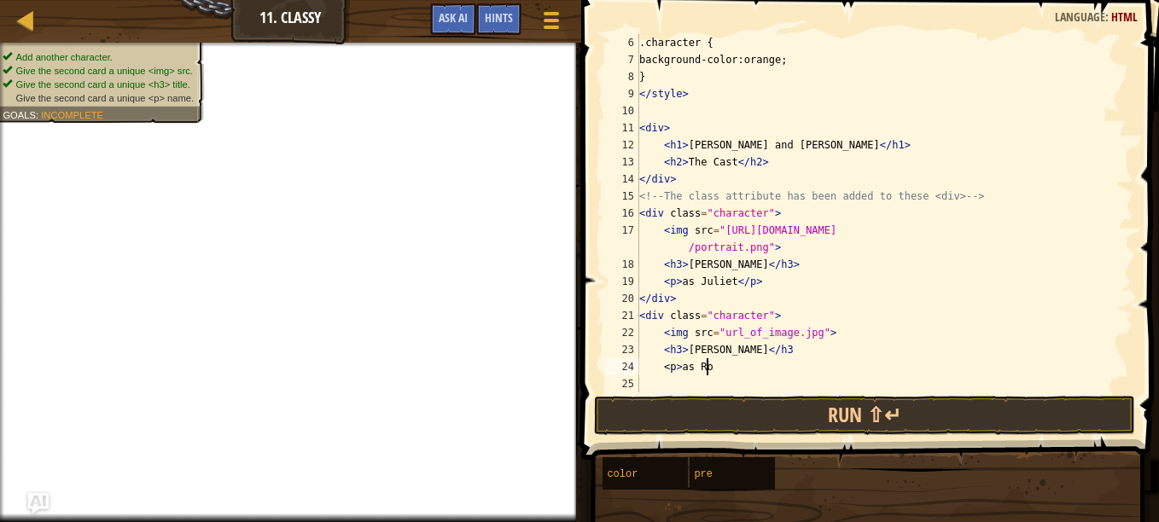
click at [725, 373] on div ".character { background-color:orange; } </ style > < div > < h1 > [PERSON_NAME]…" at bounding box center [878, 230] width 485 height 393
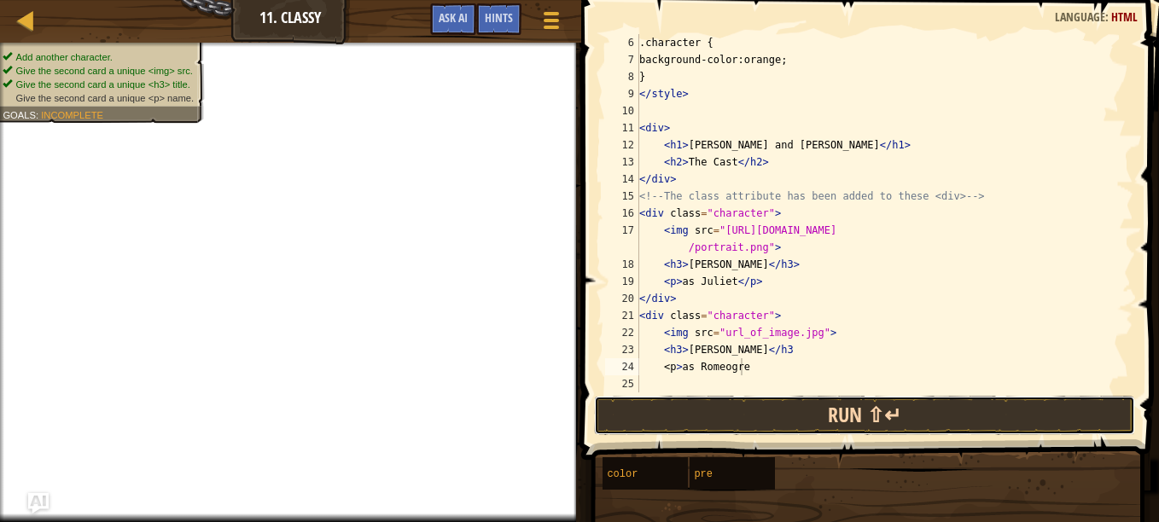
click at [773, 413] on button "Run ⇧↵" at bounding box center [864, 415] width 541 height 39
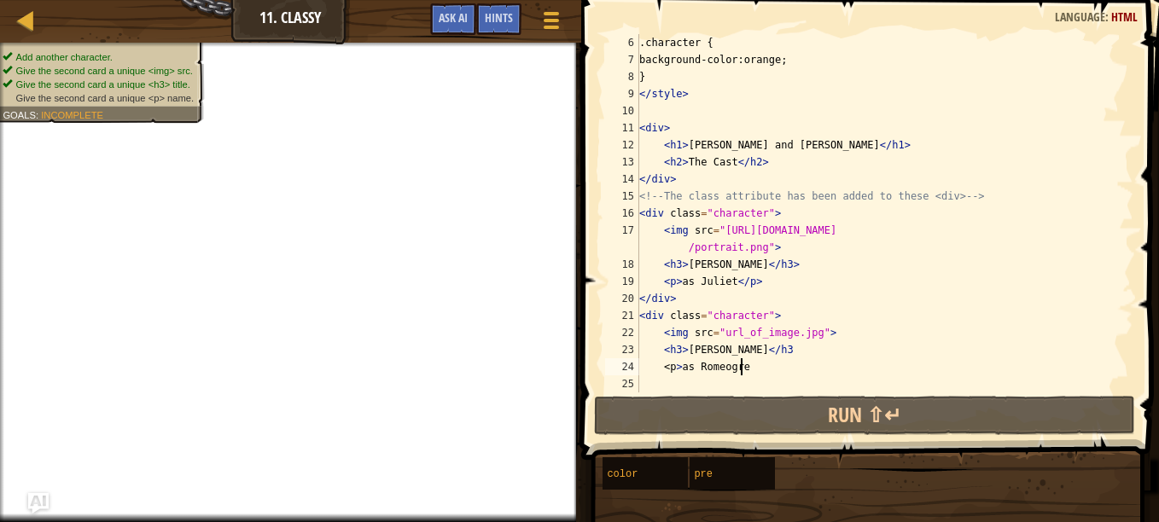
click at [186, 100] on span "Give the second card a unique <p> name." at bounding box center [105, 97] width 178 height 11
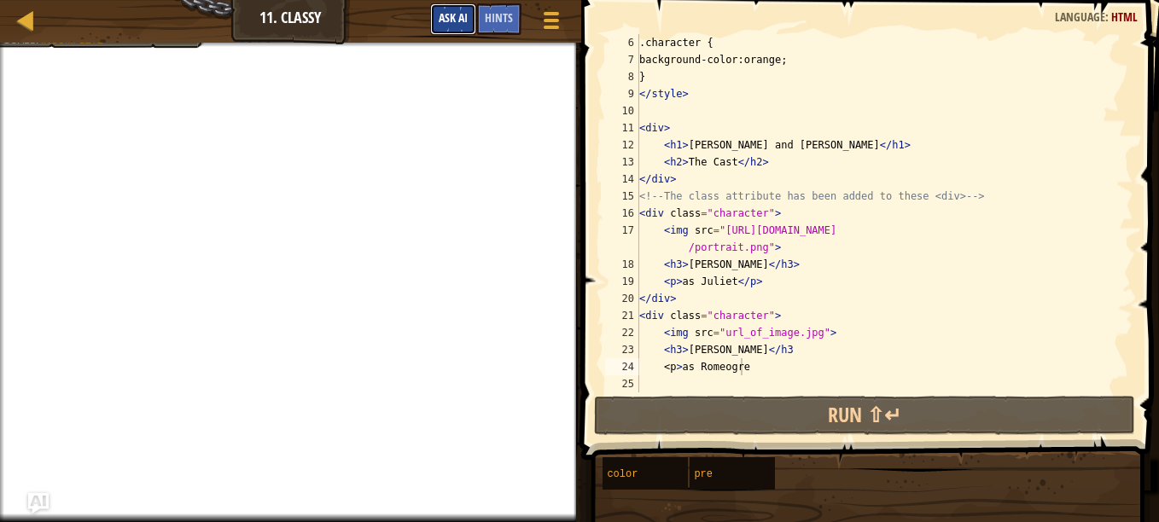
click at [451, 23] on span "Ask AI" at bounding box center [453, 17] width 29 height 16
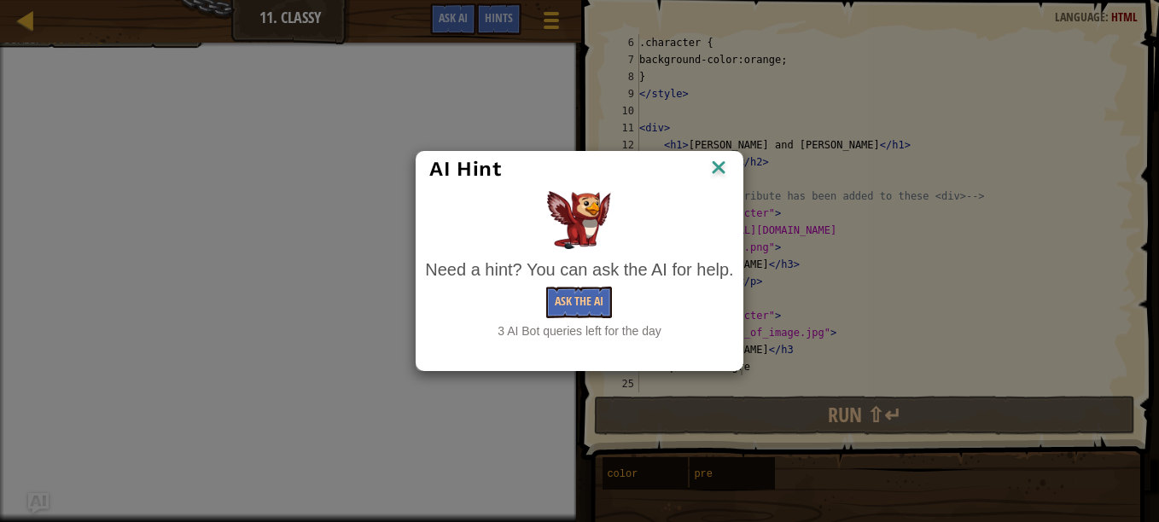
click at [718, 162] on img at bounding box center [719, 169] width 22 height 26
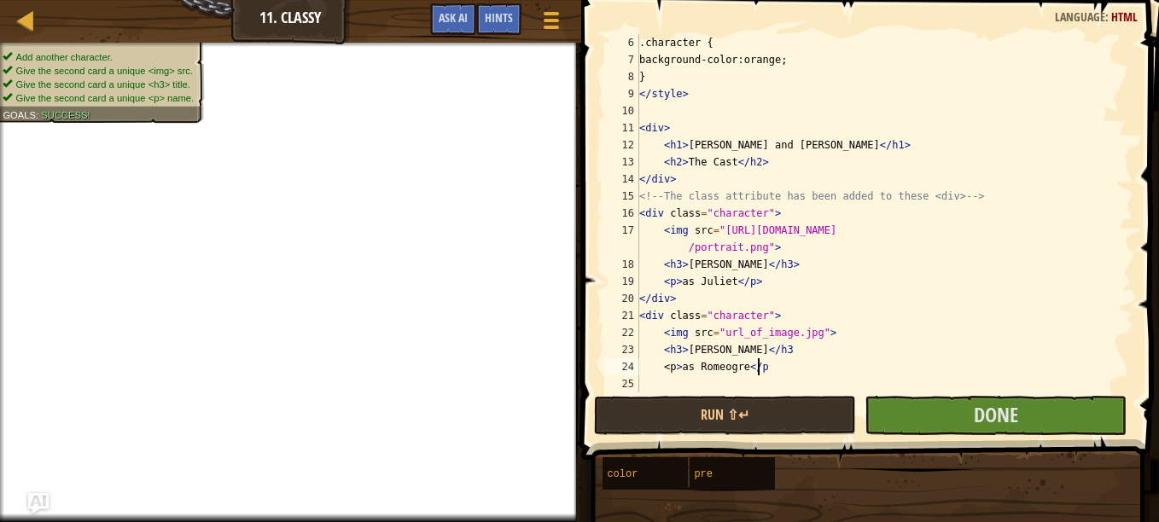
scroll to position [8, 9]
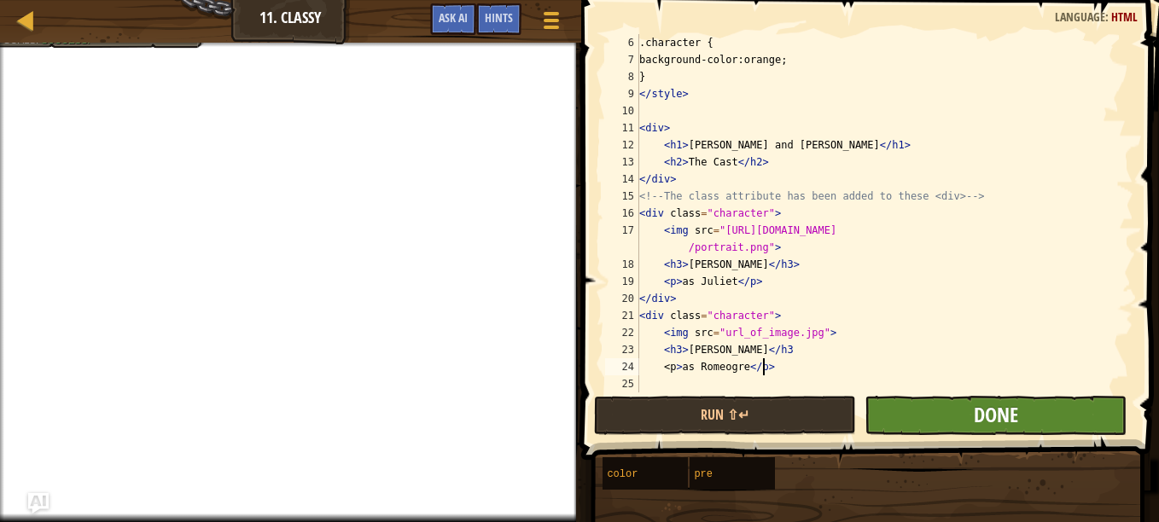
type textarea "<p>as Romeogre</p>"
click at [996, 423] on span "Done" at bounding box center [996, 414] width 44 height 27
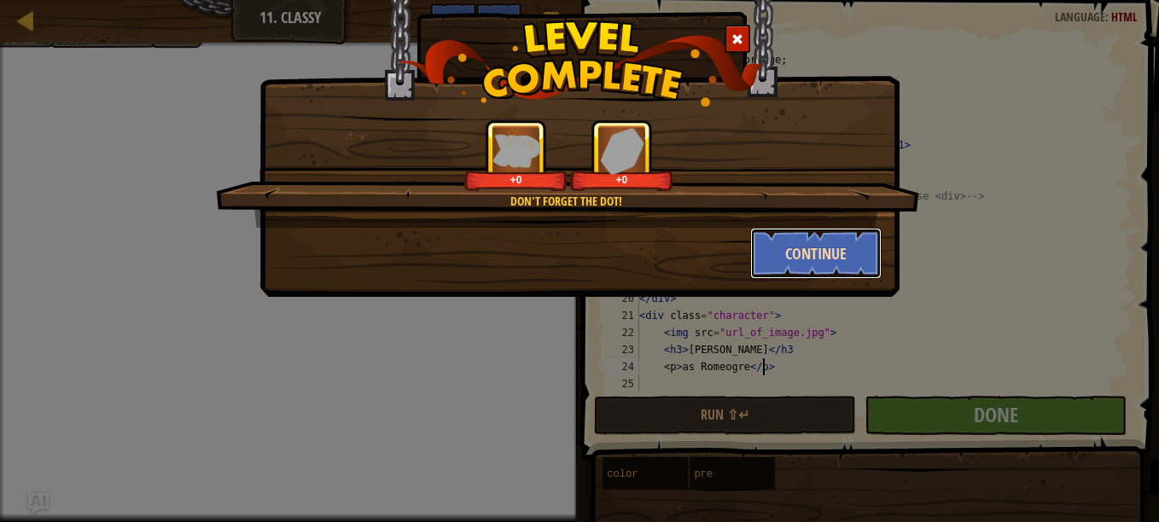
click at [822, 266] on button "Continue" at bounding box center [816, 253] width 132 height 51
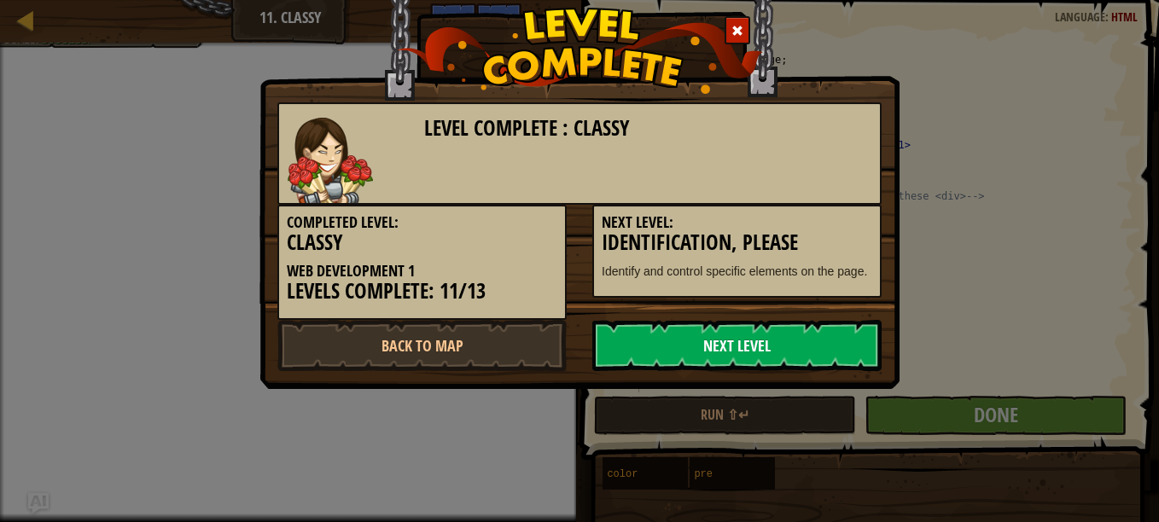
click at [799, 354] on link "Next Level" at bounding box center [736, 345] width 289 height 51
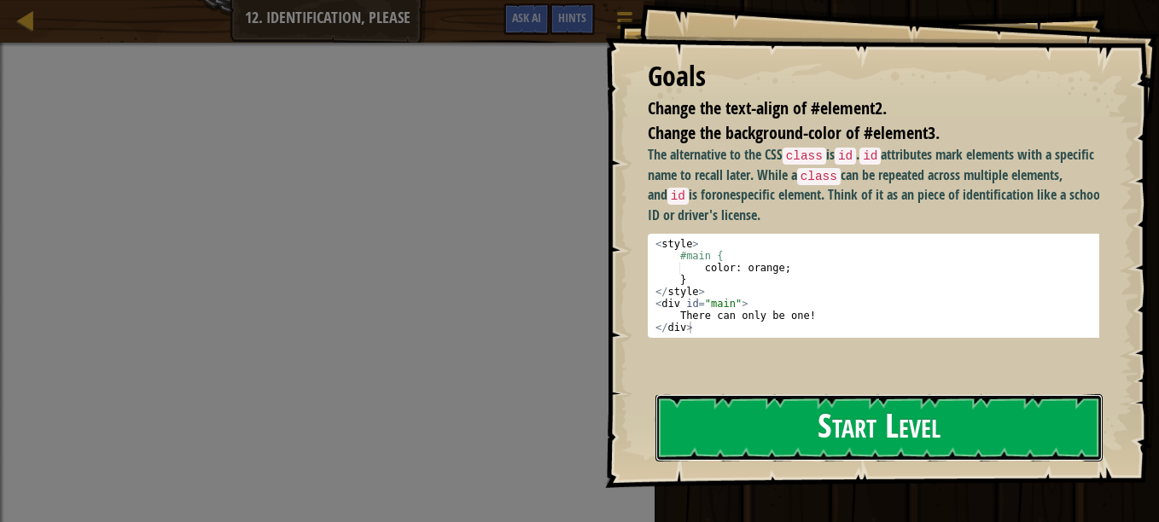
click at [865, 436] on button "Start Level" at bounding box center [878, 427] width 447 height 67
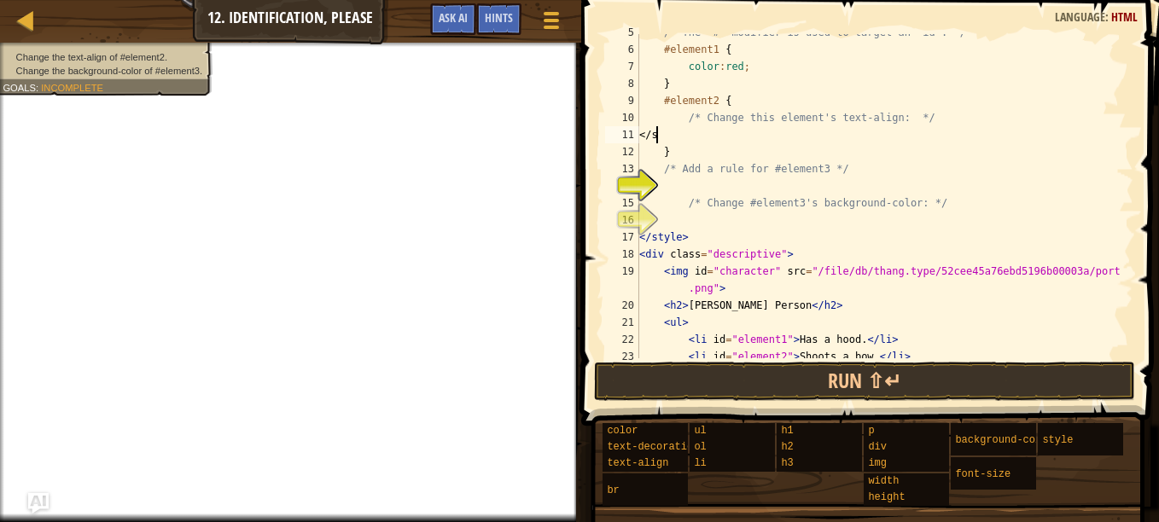
scroll to position [8, 0]
type textarea "<"
click at [457, 10] on button "Ask AI" at bounding box center [453, 19] width 46 height 32
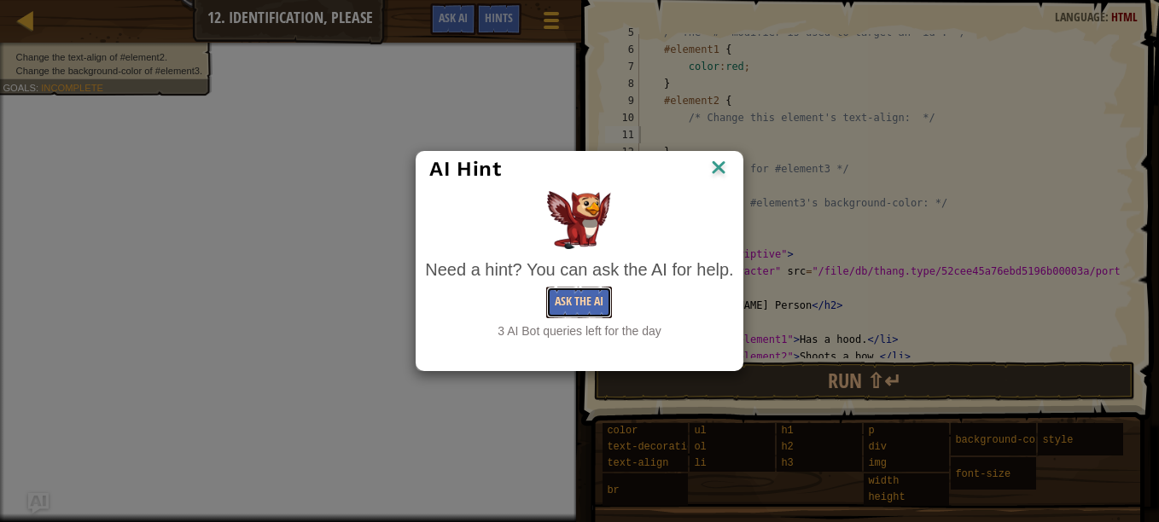
click at [583, 307] on button "Ask the AI" at bounding box center [579, 303] width 66 height 32
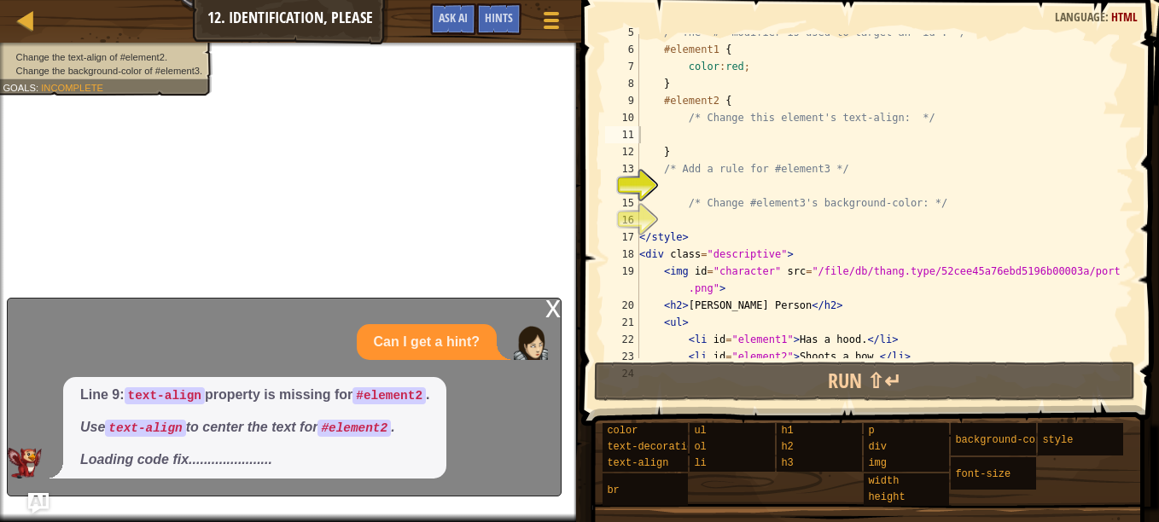
click at [406, 423] on div "Line 9: text-align property is missing for #element2 . Use text-align to center…" at bounding box center [280, 428] width 545 height 102
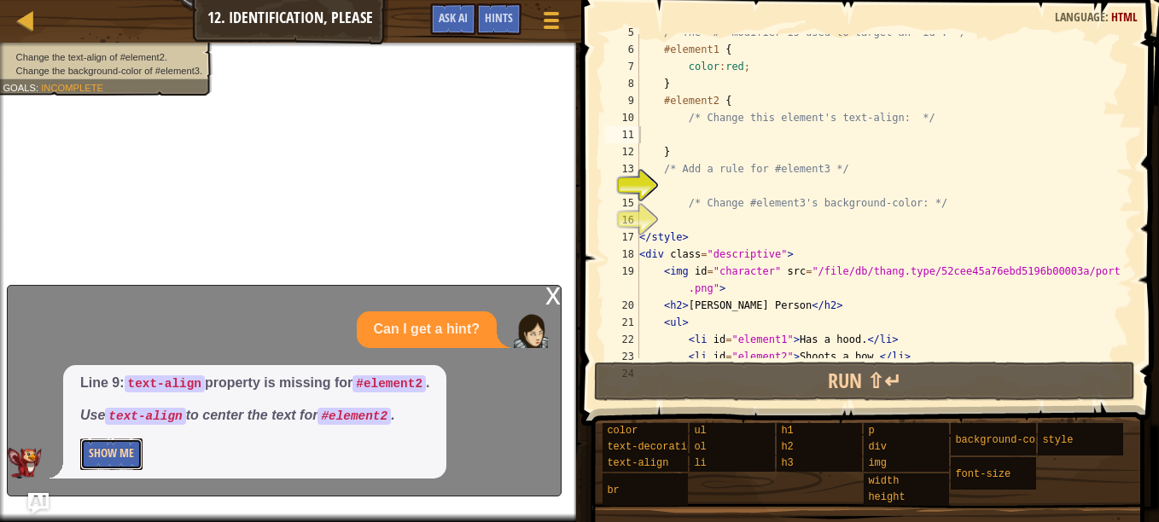
click at [124, 455] on button "Show Me" at bounding box center [111, 455] width 62 height 32
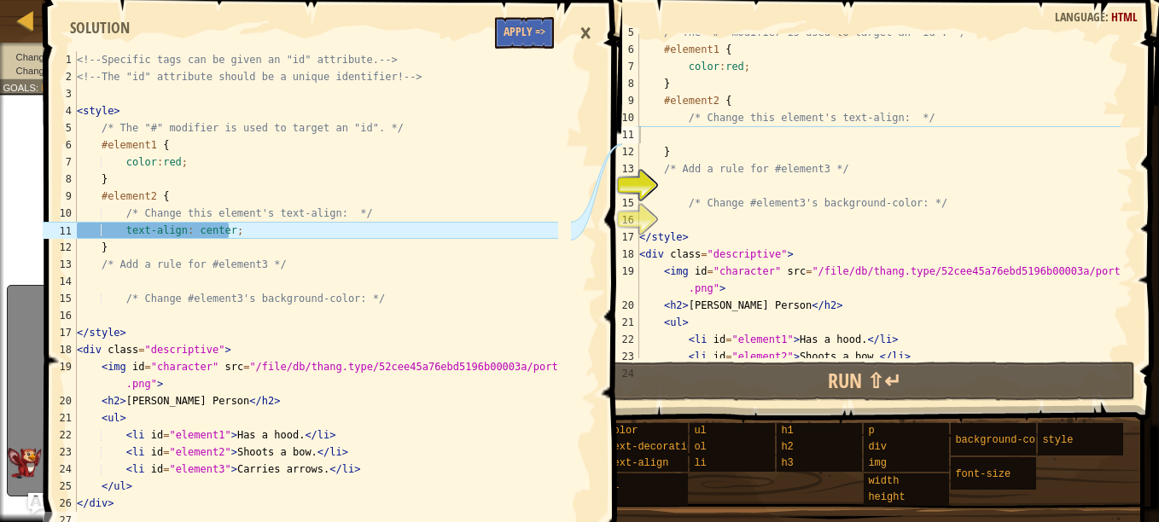
click at [654, 137] on div "/* The "#" modifier is used to target an "id". */ #element1 { color : red ; } #…" at bounding box center [878, 203] width 485 height 358
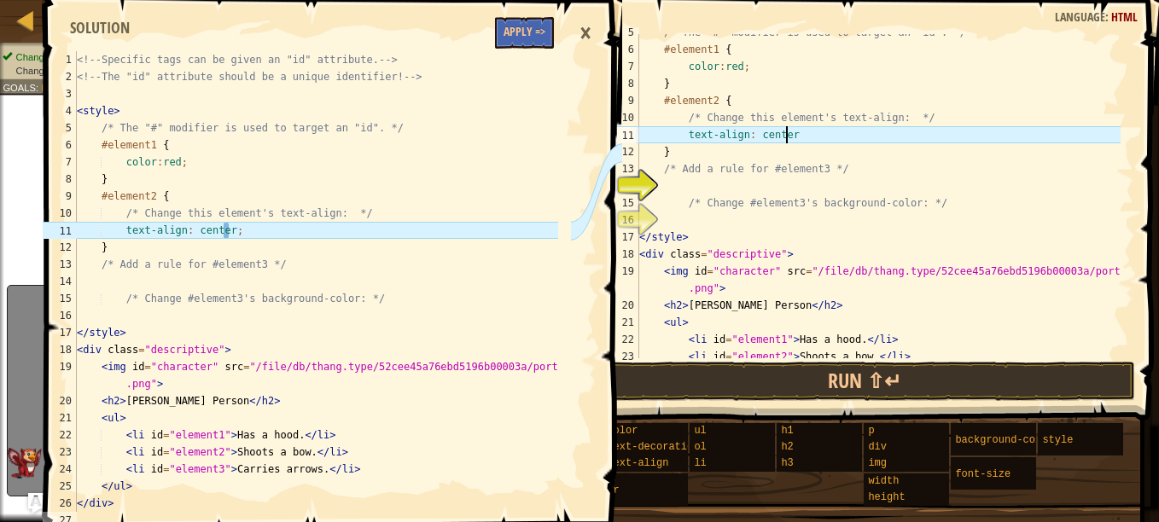
scroll to position [8, 11]
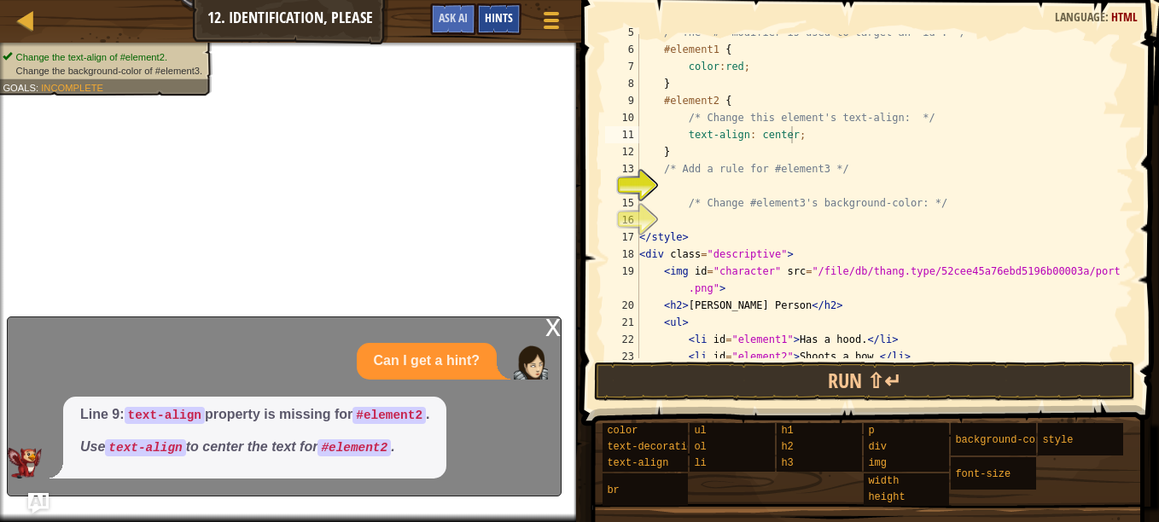
click at [496, 20] on span "Hints" at bounding box center [499, 17] width 28 height 16
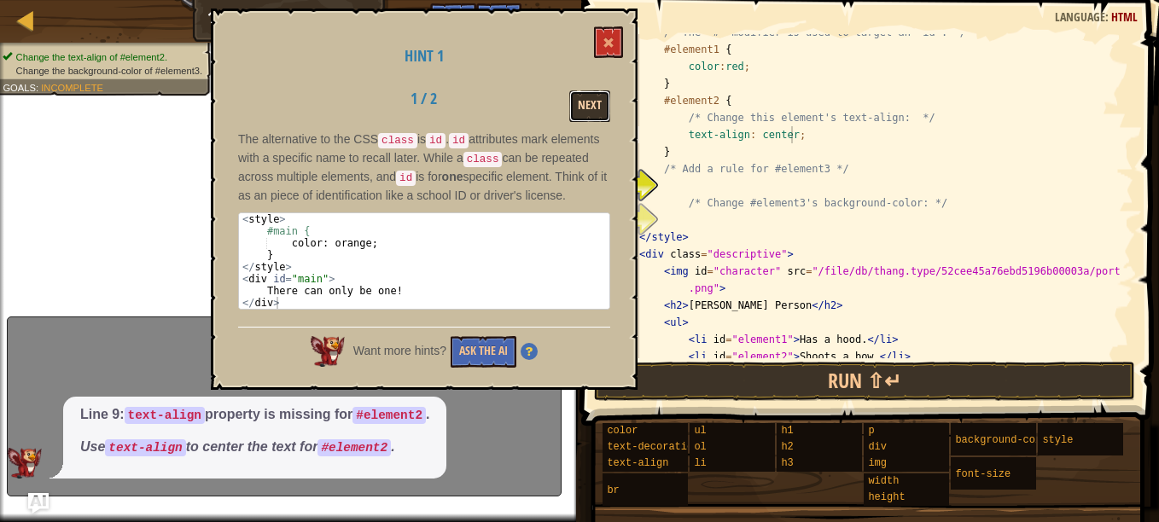
click at [598, 112] on button "Next" at bounding box center [589, 106] width 41 height 32
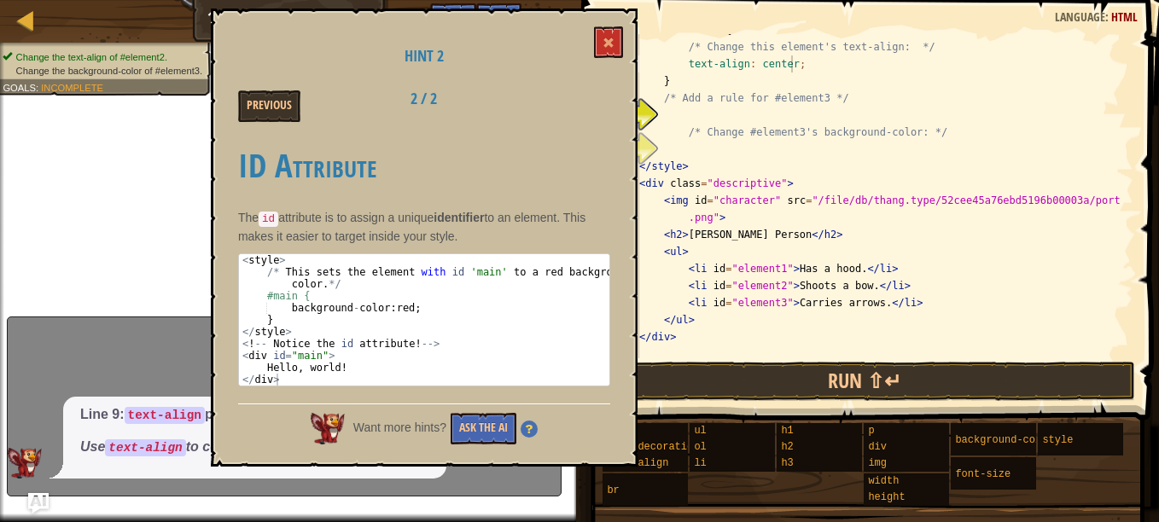
scroll to position [150, 0]
click at [256, 96] on button "Previous" at bounding box center [269, 106] width 62 height 32
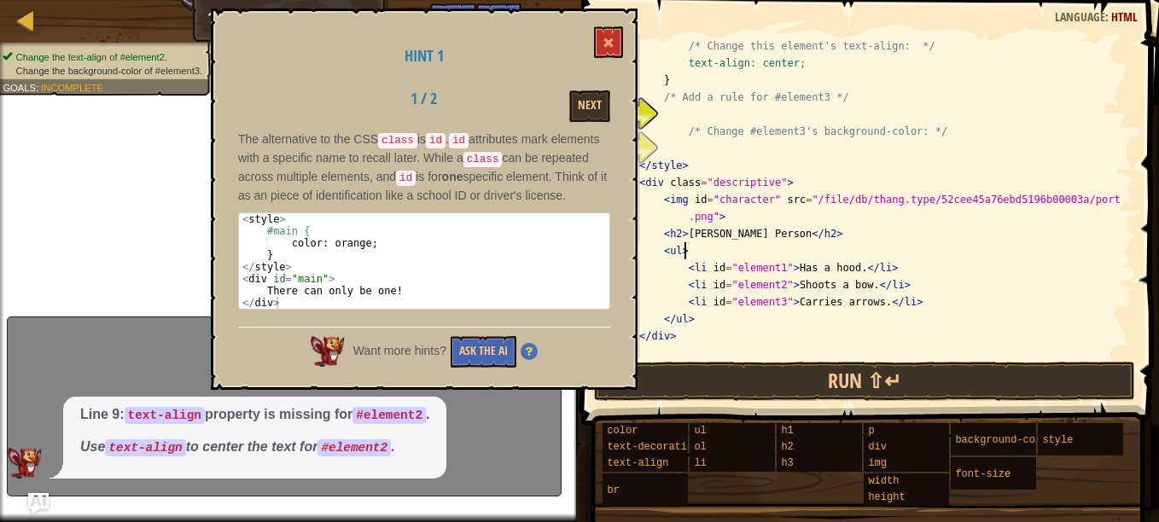
scroll to position [8, 3]
click at [689, 253] on div "#element2 { /* Change this element's text-align: */ text-align : center ; } /* …" at bounding box center [878, 199] width 485 height 358
click at [590, 112] on button "Next" at bounding box center [589, 106] width 41 height 32
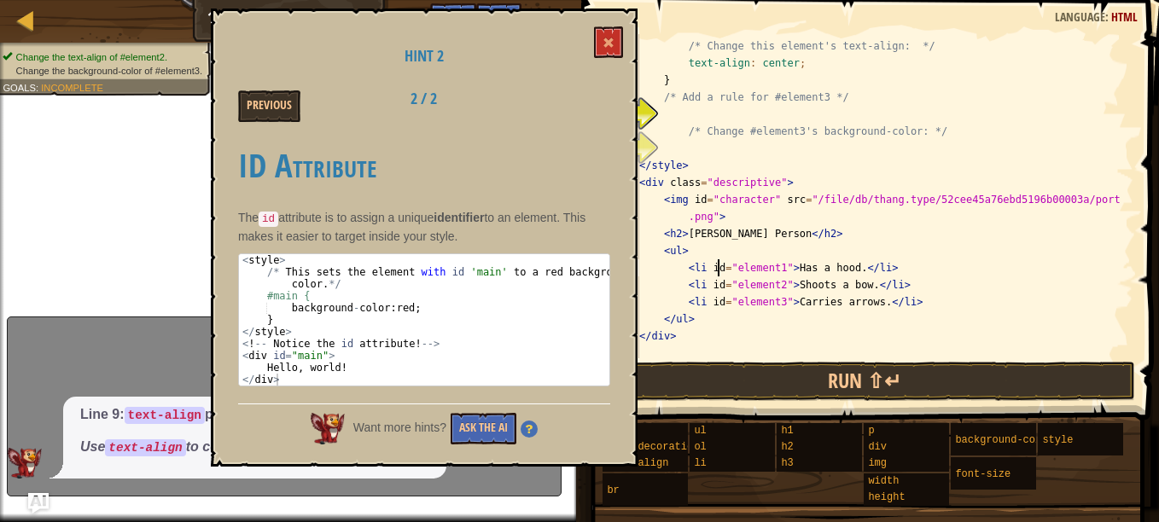
click at [718, 261] on div "#element2 { /* Change this element's text-align: */ text-align : center ; } /* …" at bounding box center [878, 199] width 485 height 358
click at [708, 257] on div "#element2 { /* Change this element's text-align: */ text-align : center ; } /* …" at bounding box center [878, 199] width 485 height 358
type textarea "<ul>"
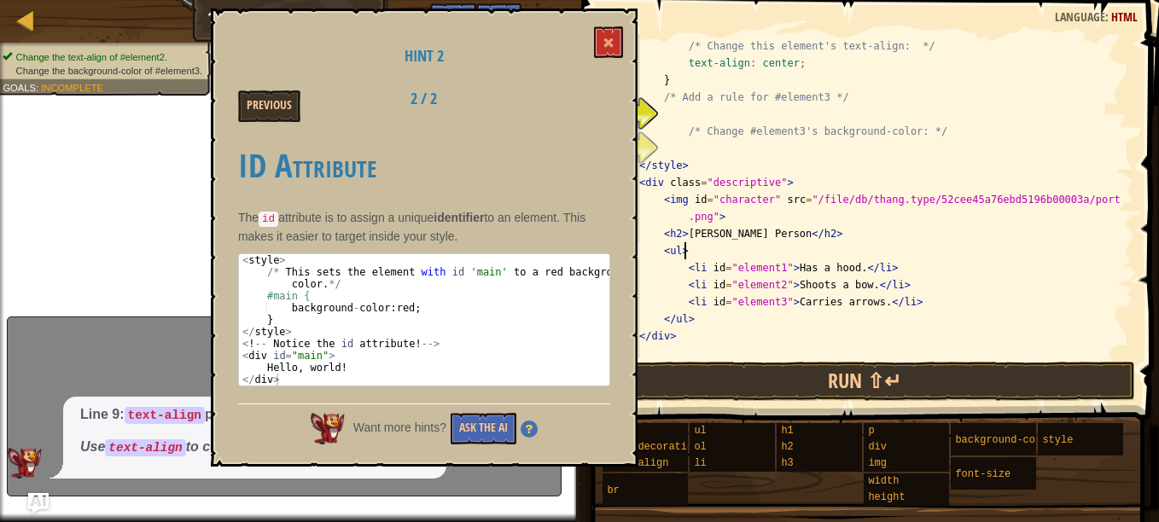
click at [683, 155] on div "#element2 { /* Change this element's text-align: */ text-align : center ; } /* …" at bounding box center [878, 199] width 485 height 358
click at [676, 347] on div "#element2 { /* Change this element's text-align: */ text-align : center ; } /* …" at bounding box center [878, 199] width 485 height 358
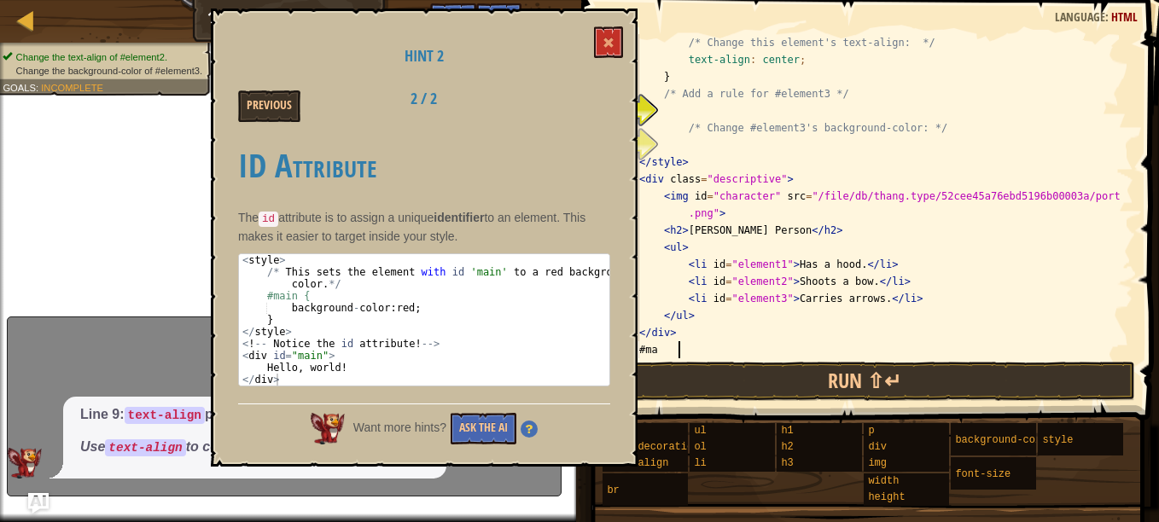
scroll to position [8, 3]
type textarea "#main {"
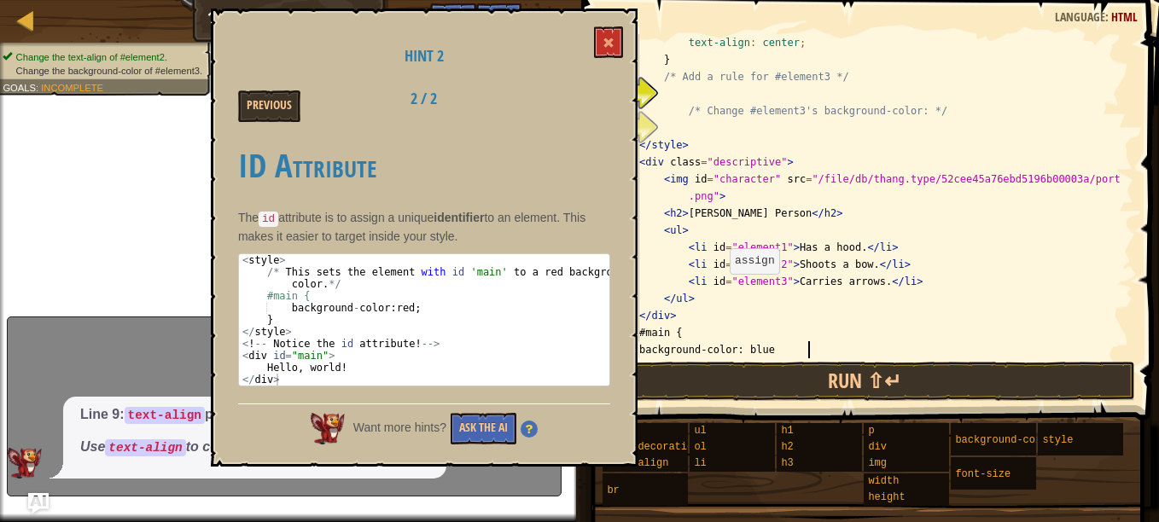
scroll to position [8, 14]
click at [612, 44] on span at bounding box center [609, 43] width 12 height 12
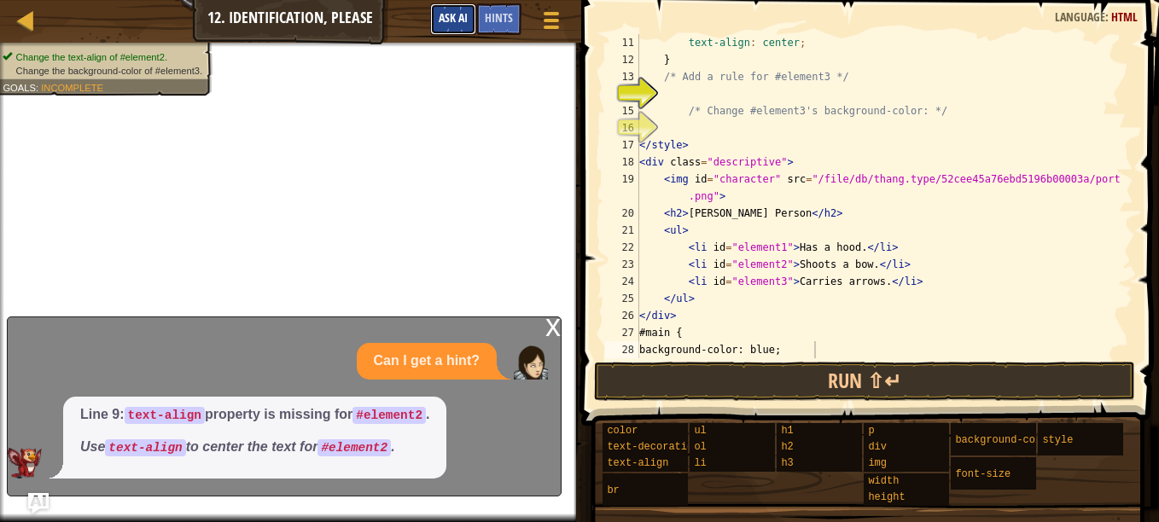
click at [453, 13] on span "Ask AI" at bounding box center [453, 17] width 29 height 16
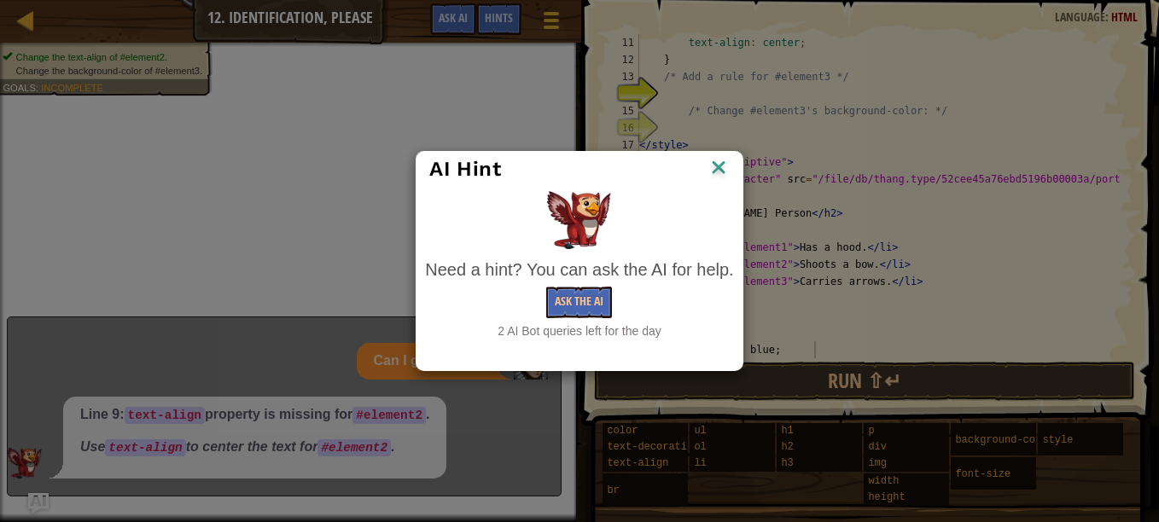
click at [718, 165] on img at bounding box center [719, 169] width 22 height 26
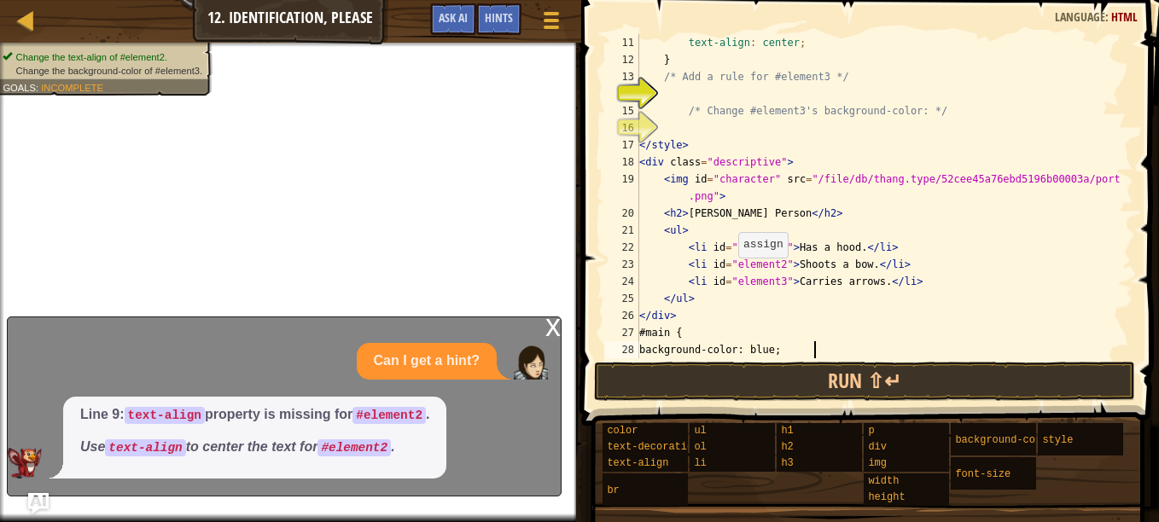
click at [441, 368] on p "Can I get a hint?" at bounding box center [427, 362] width 106 height 20
click at [229, 444] on em "Use text-align to center the text for #element2 ." at bounding box center [237, 447] width 315 height 15
click at [556, 331] on div "x" at bounding box center [552, 325] width 15 height 17
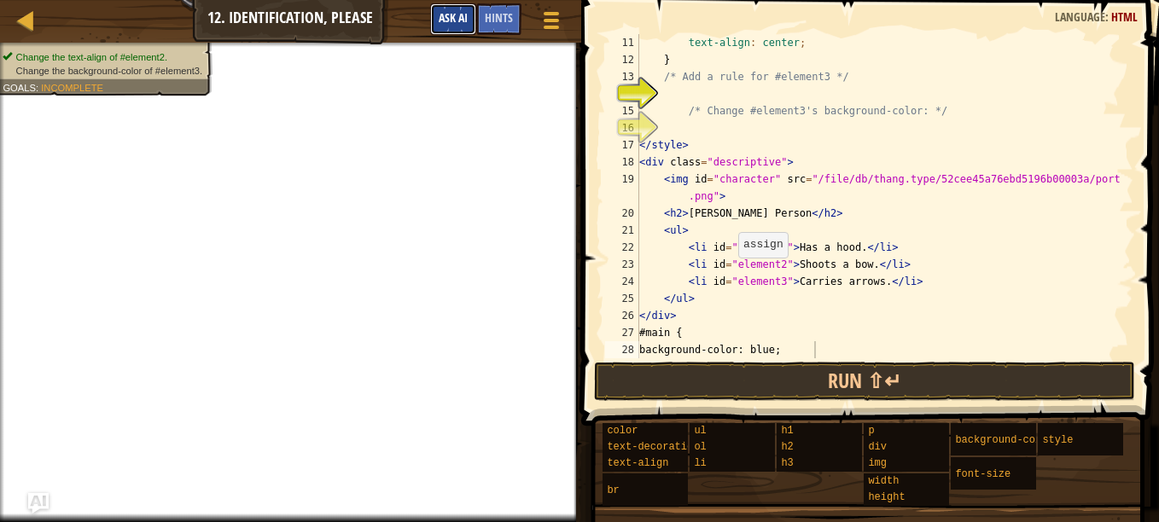
click at [458, 29] on button "Ask AI" at bounding box center [453, 19] width 46 height 32
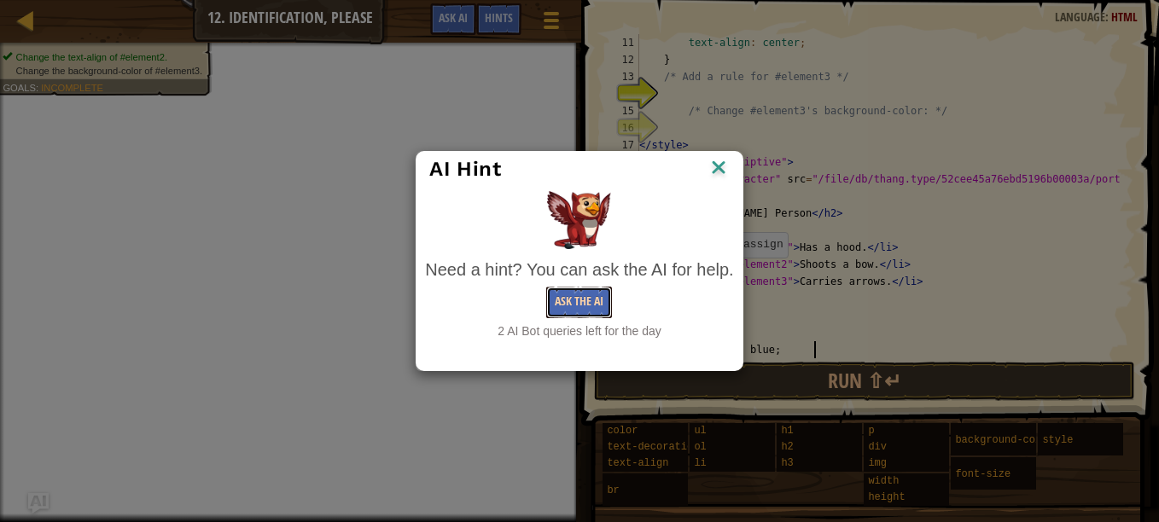
click at [558, 299] on button "Ask the AI" at bounding box center [579, 303] width 66 height 32
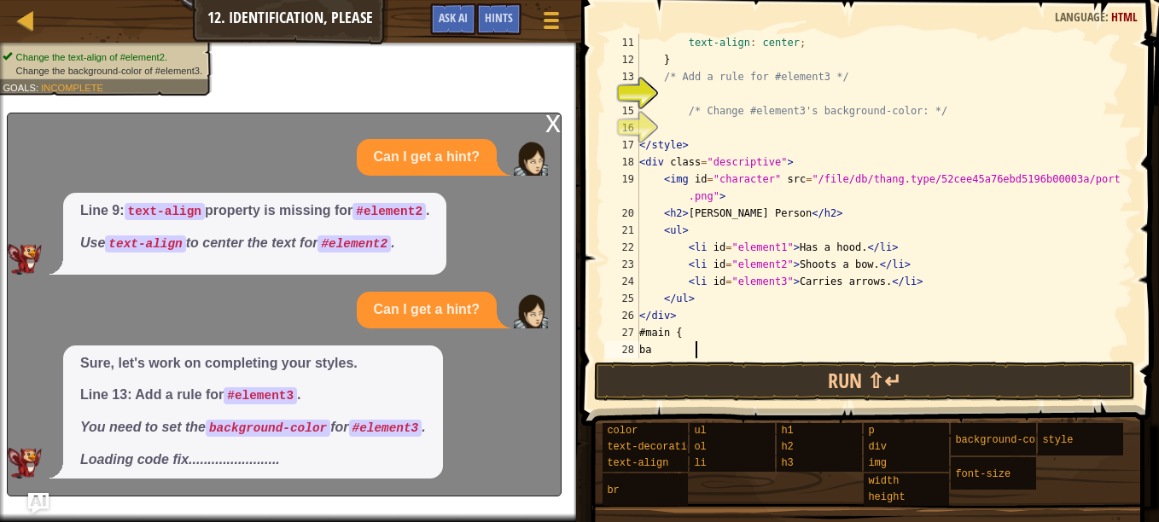
type textarea "b"
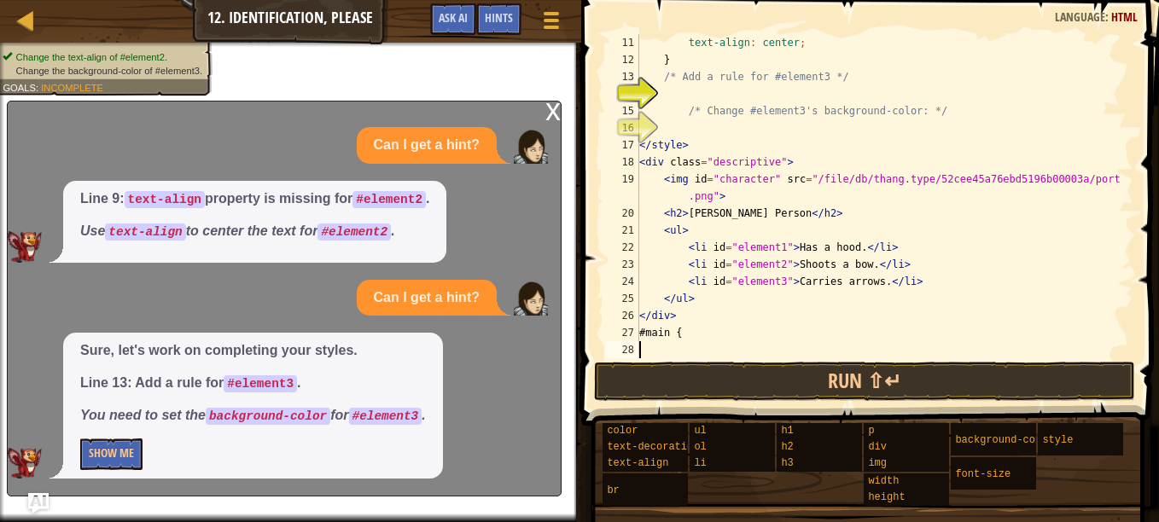
scroll to position [8, 0]
type textarea "#"
click at [124, 461] on button "Show Me" at bounding box center [111, 455] width 62 height 32
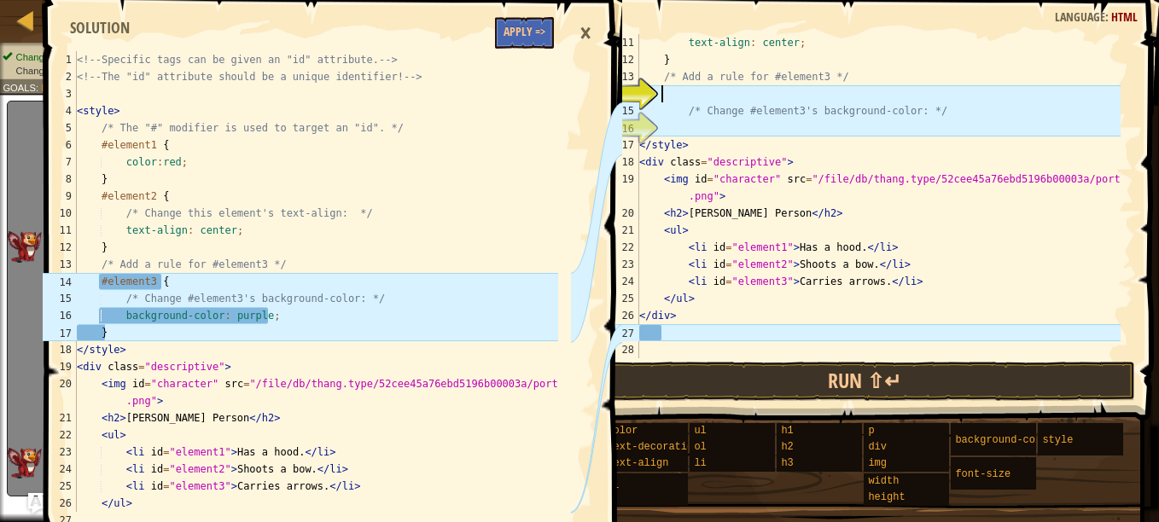
click at [734, 101] on div "text-align : center ; } /* Add a rule for #element3 */ /* Change #element3's ba…" at bounding box center [878, 213] width 485 height 358
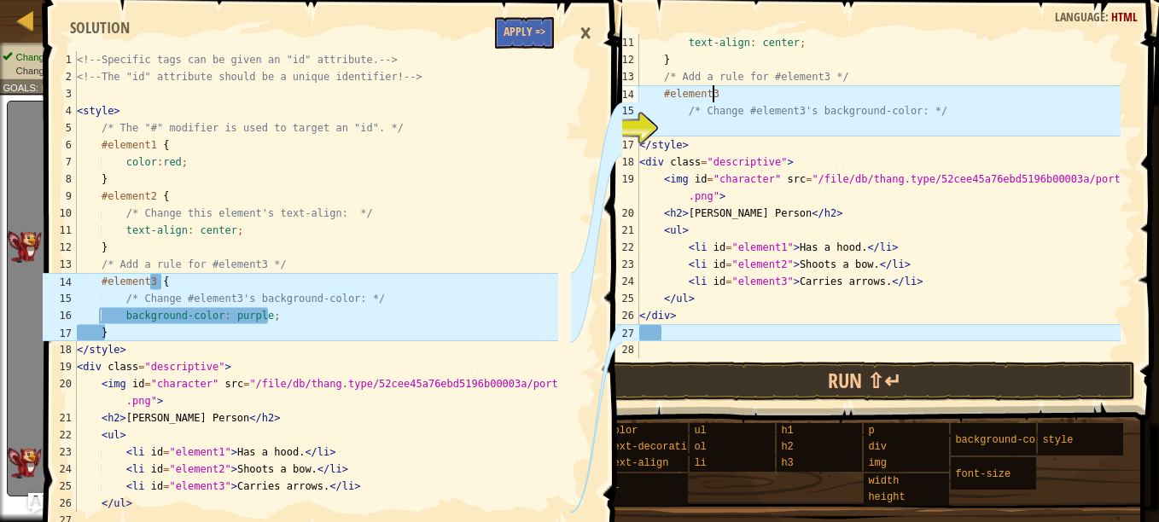
scroll to position [8, 5]
type textarea "#element3 {"
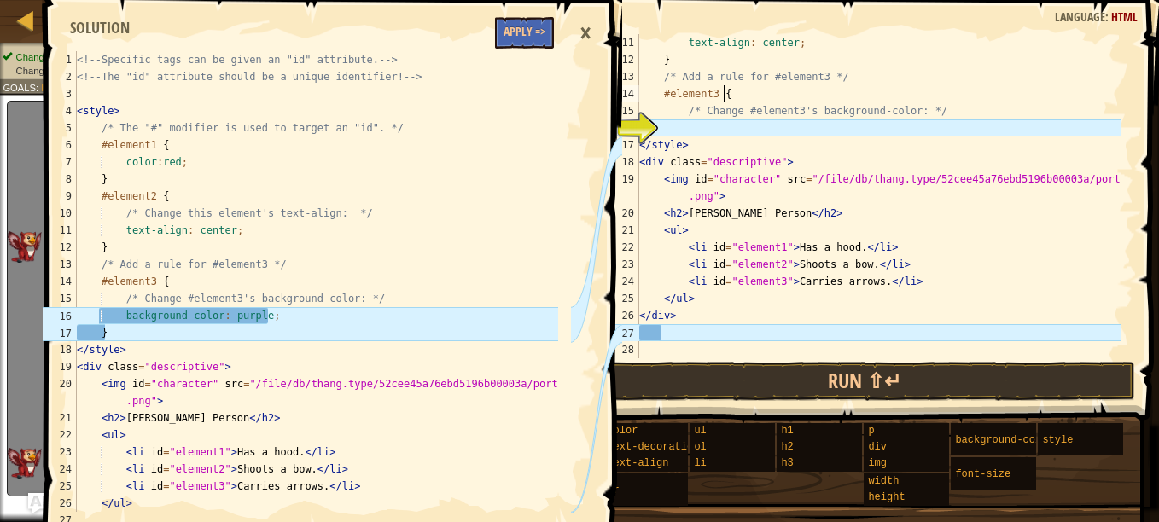
scroll to position [8, 6]
click at [709, 133] on div "text-align : center ; } /* Add a rule for #element3 */ #element3 { /* Change #e…" at bounding box center [878, 213] width 485 height 358
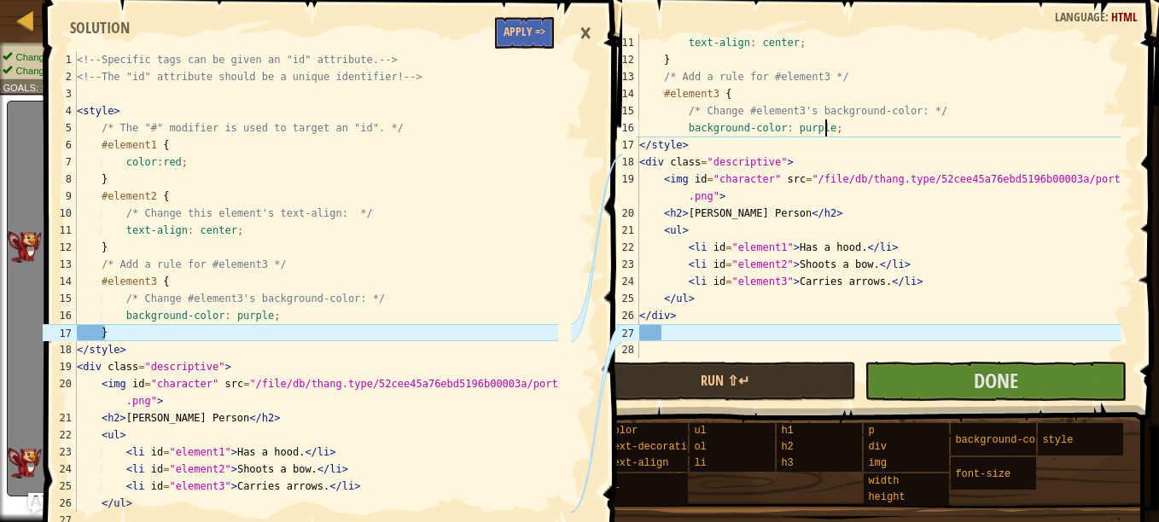
scroll to position [8, 15]
type textarea "background-color: purple;"
click at [952, 376] on button "Done" at bounding box center [996, 381] width 262 height 39
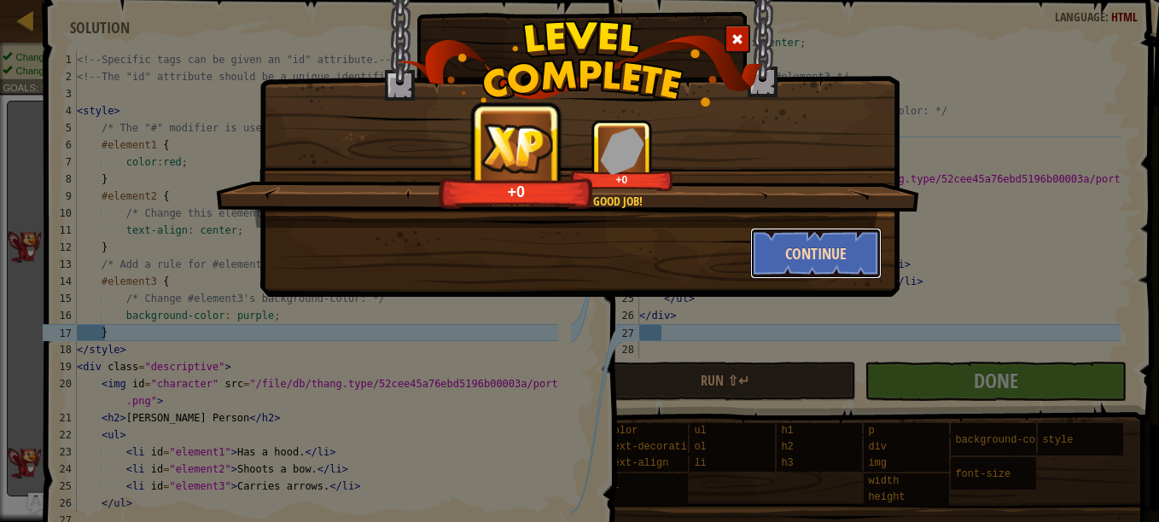
click at [819, 248] on button "Continue" at bounding box center [816, 253] width 132 height 51
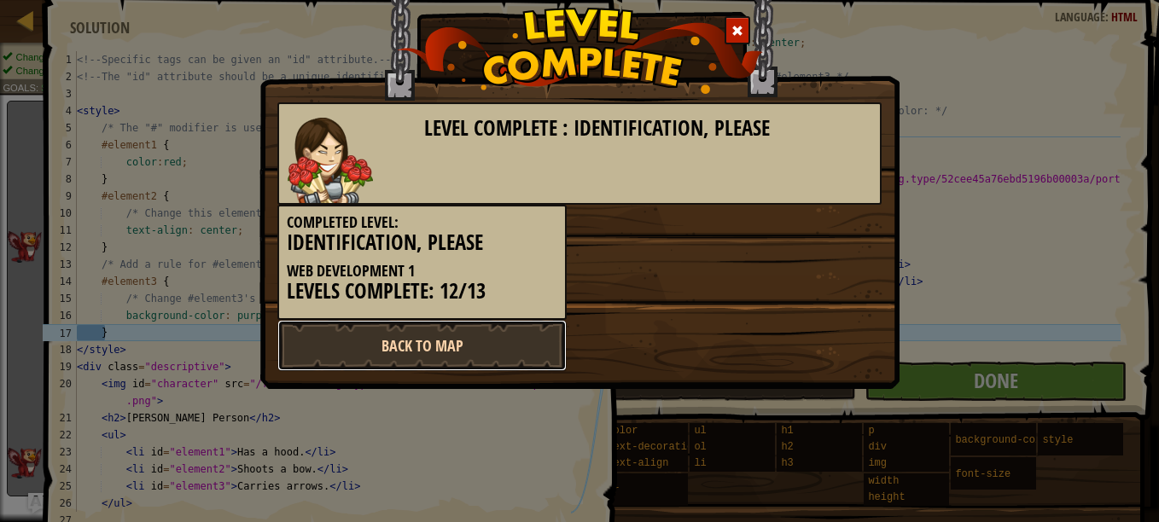
click at [504, 346] on link "Back to Map" at bounding box center [421, 345] width 289 height 51
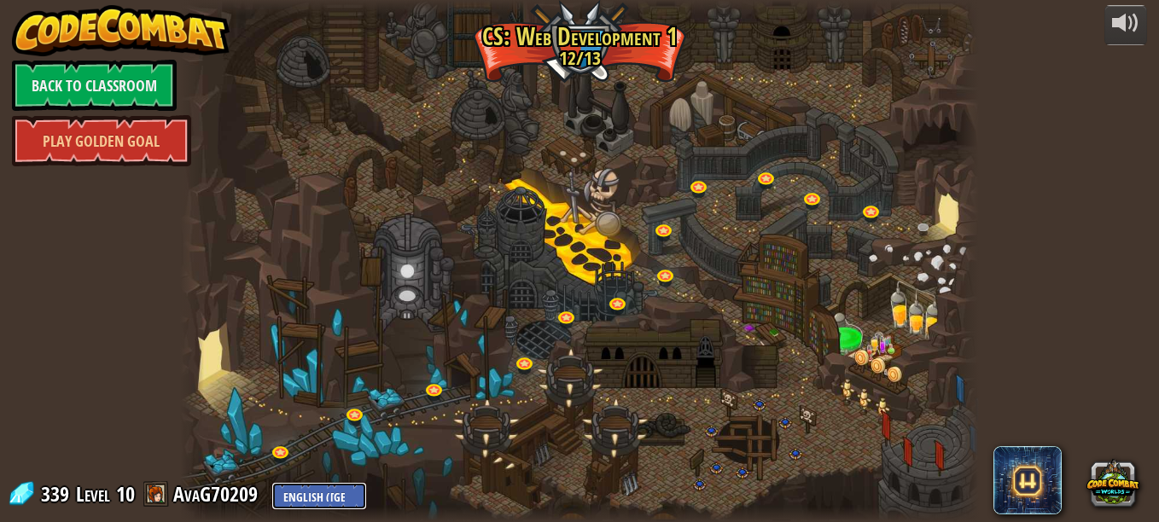
click at [353, 495] on select "English ([GEOGRAPHIC_DATA]) English ([GEOGRAPHIC_DATA]) 简体中文 繁體中文 русский españ…" at bounding box center [319, 496] width 96 height 28
click at [139, 358] on div "powered by Back to Classroom Play Golden Goal 10. Stylish Intent Begin learning…" at bounding box center [579, 261] width 1159 height 522
click at [375, 431] on div at bounding box center [579, 261] width 799 height 522
